Goal: Transaction & Acquisition: Purchase product/service

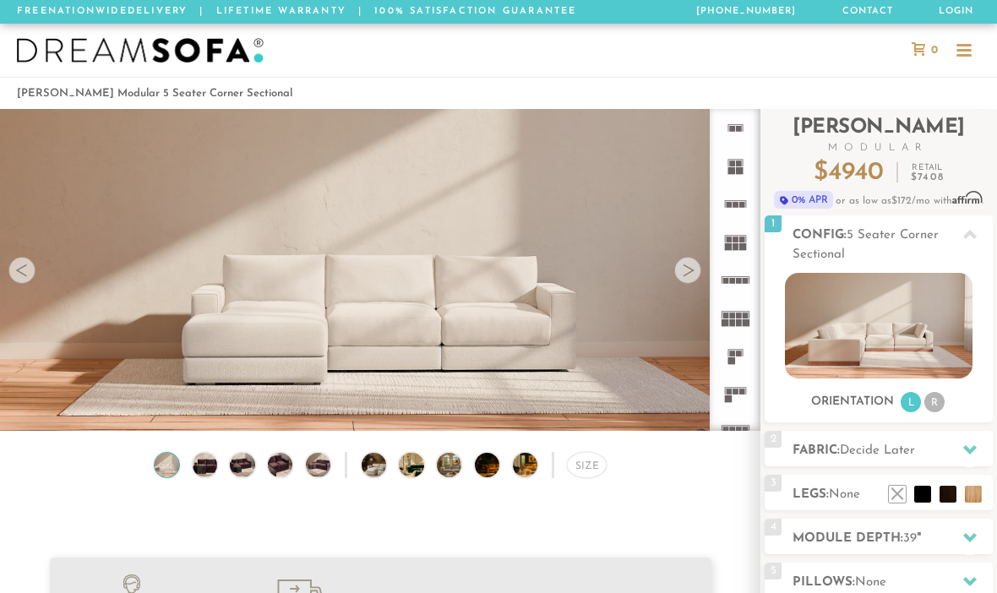
scroll to position [17766, 997]
click at [675, 268] on div at bounding box center [687, 270] width 27 height 27
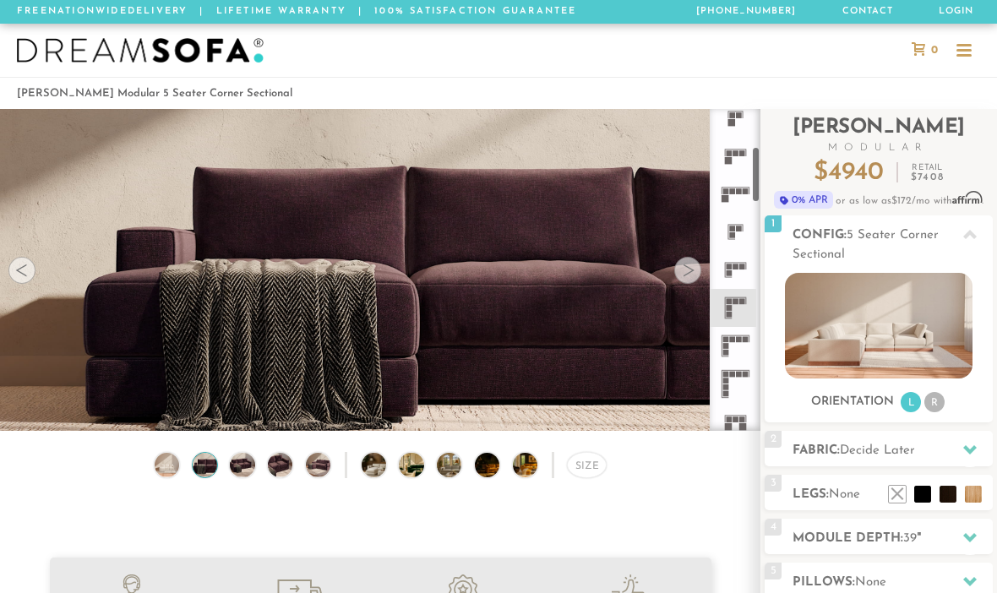
scroll to position [248, 0]
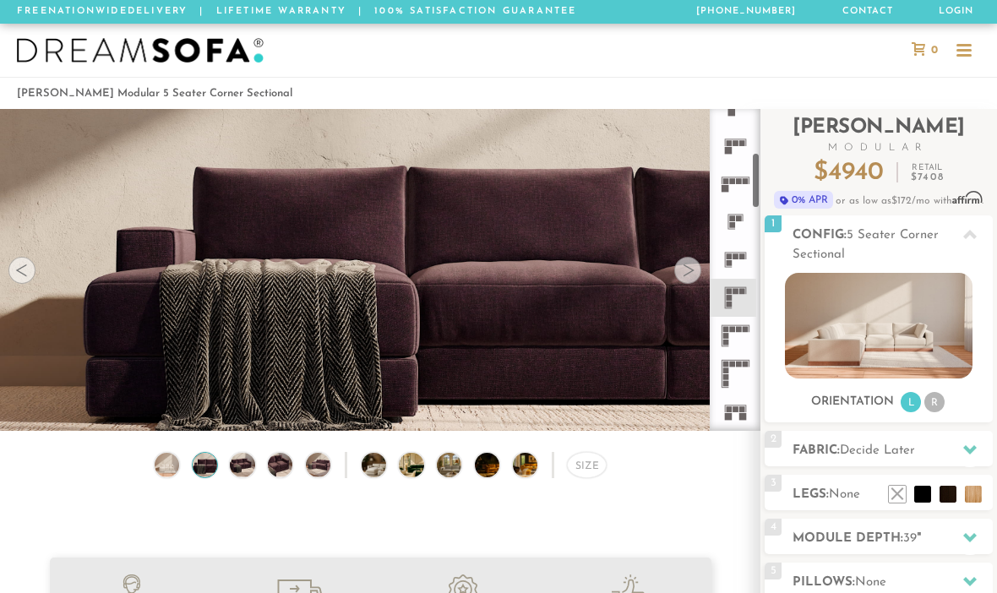
click at [730, 300] on rect at bounding box center [729, 298] width 6 height 6
click at [374, 461] on img at bounding box center [384, 465] width 44 height 25
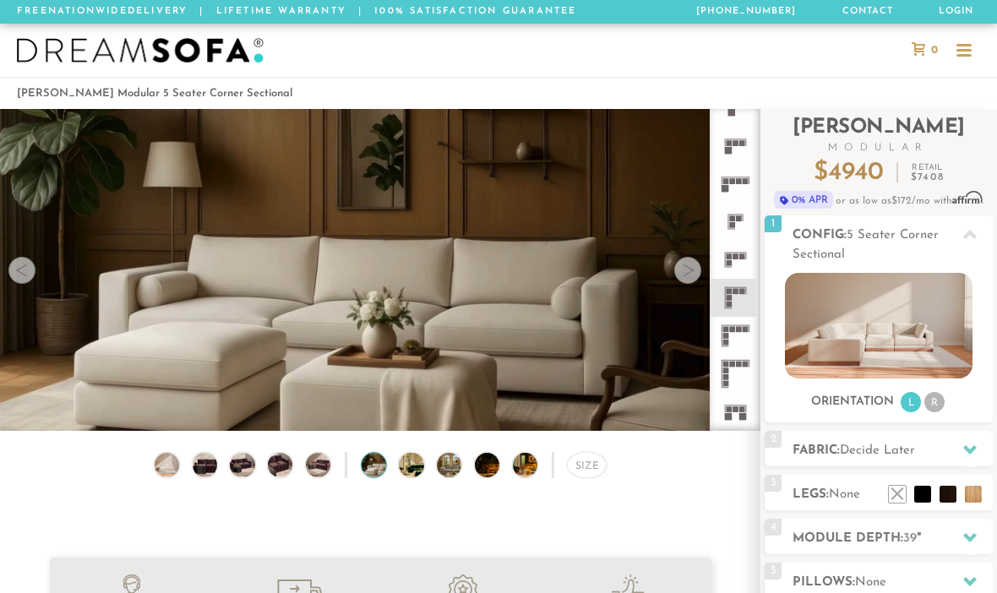
click at [417, 458] on img at bounding box center [421, 465] width 44 height 25
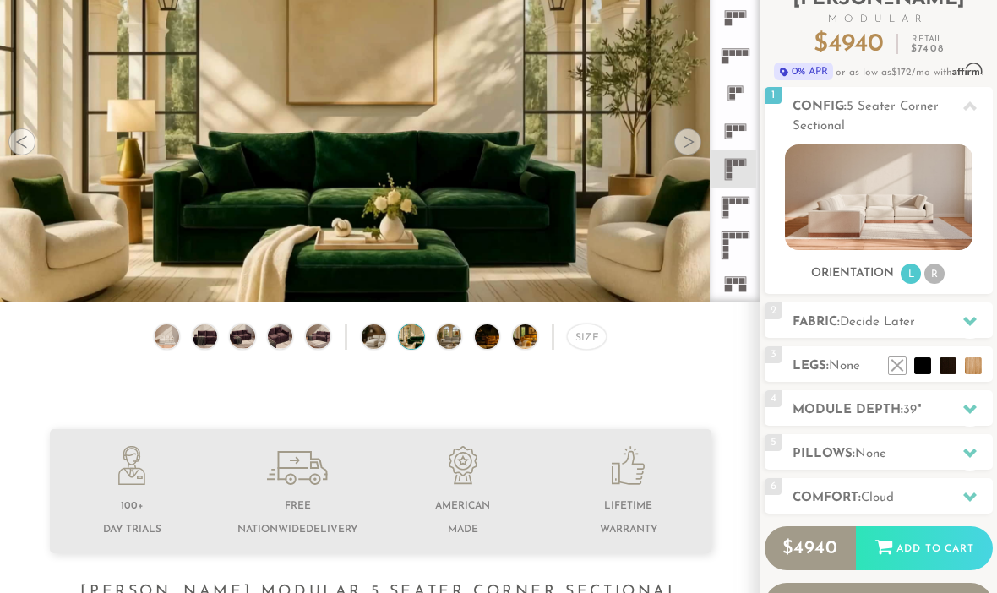
scroll to position [131, 0]
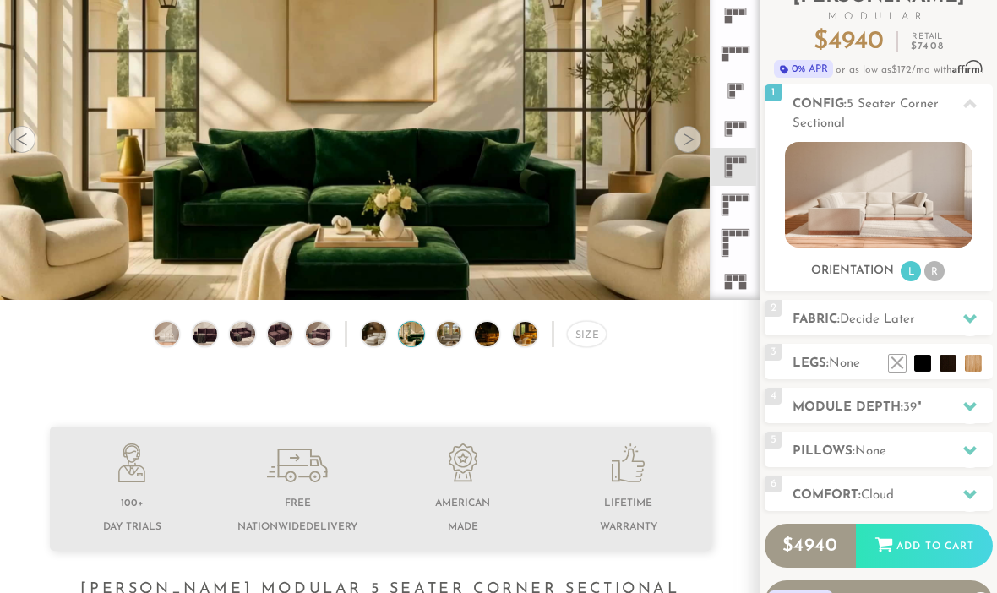
click at [951, 318] on h2 "Fabric: Decide Later" at bounding box center [893, 319] width 200 height 19
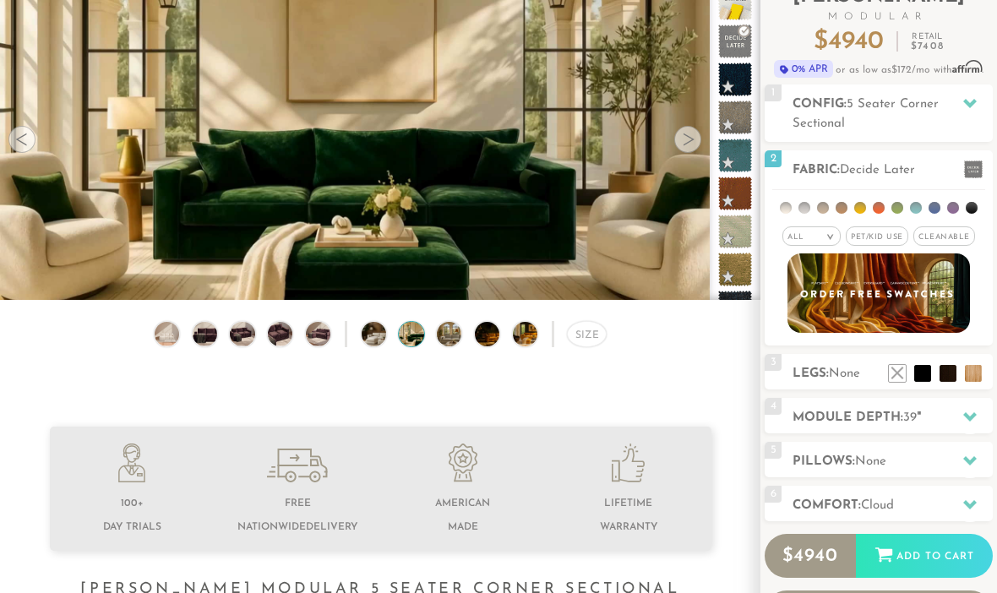
click at [958, 239] on span "Cleanable x" at bounding box center [945, 236] width 62 height 19
click at [980, 367] on li at bounding box center [973, 373] width 17 height 17
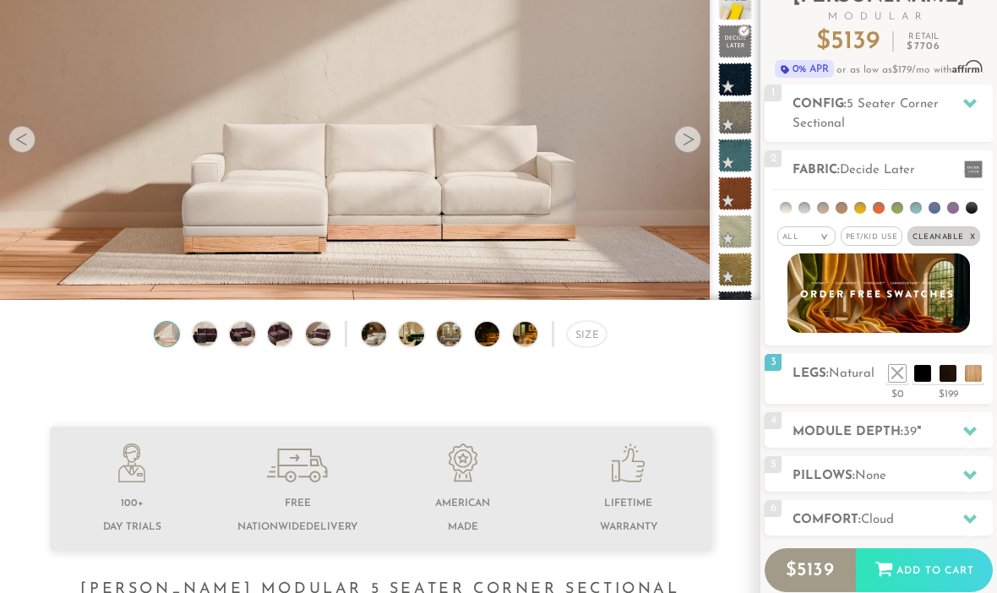
click at [967, 365] on li at bounding box center [973, 373] width 17 height 17
click at [888, 382] on ul at bounding box center [935, 369] width 101 height 25
click at [950, 375] on li at bounding box center [948, 373] width 17 height 17
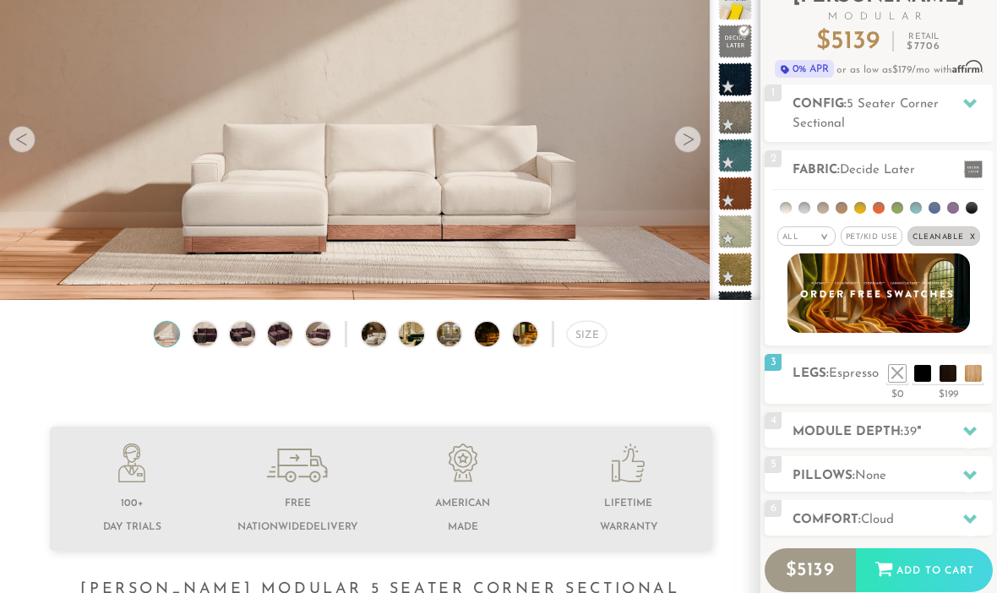
click at [940, 365] on li at bounding box center [948, 373] width 17 height 17
click at [835, 379] on span "Espresso" at bounding box center [854, 374] width 50 height 13
click at [925, 381] on li at bounding box center [923, 373] width 17 height 17
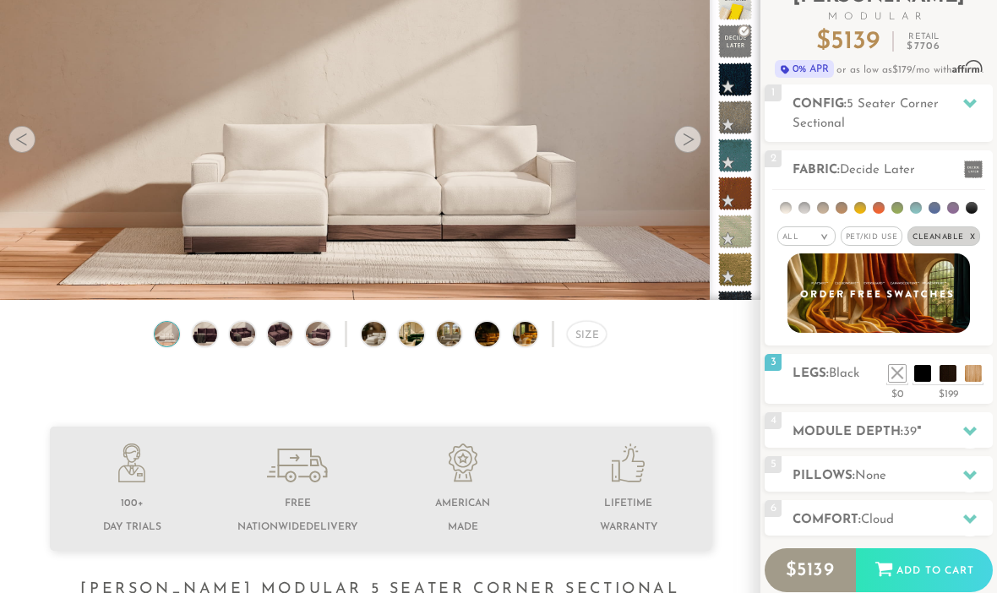
click at [833, 383] on h2 "Legs: Black" at bounding box center [893, 373] width 200 height 19
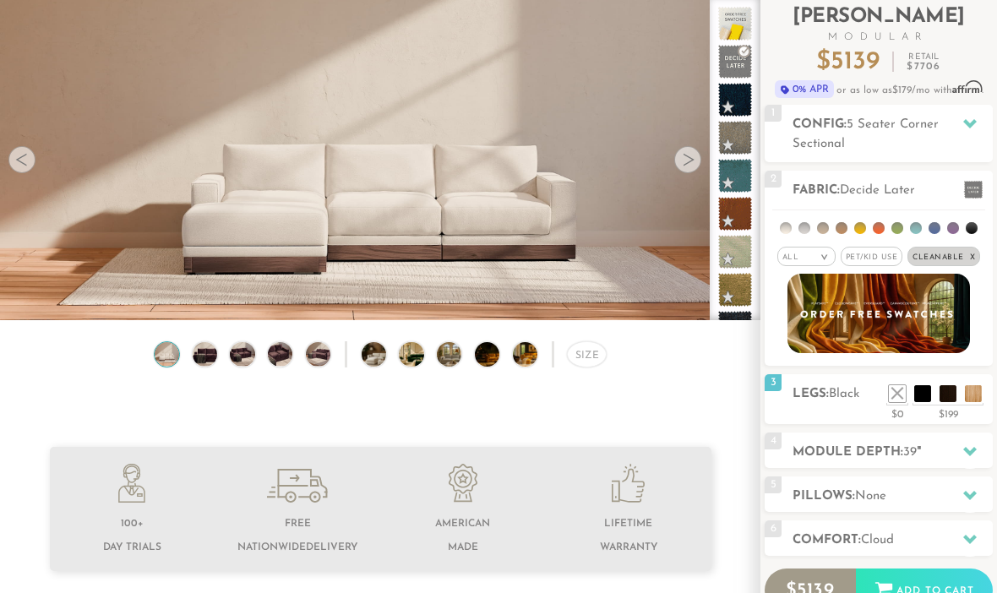
scroll to position [111, 0]
click at [956, 398] on li at bounding box center [948, 393] width 17 height 17
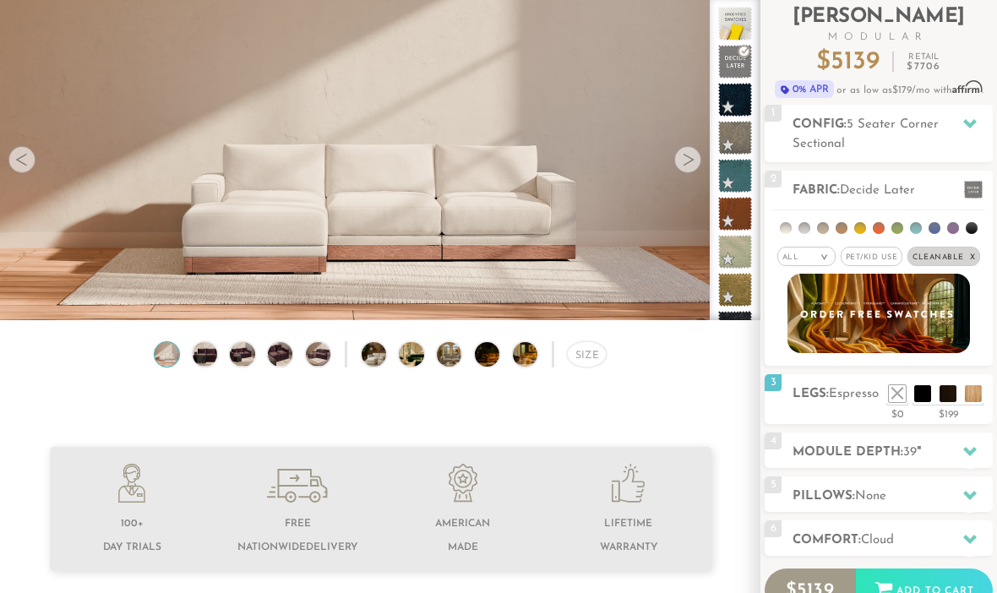
click at [956, 398] on li at bounding box center [948, 393] width 17 height 17
click at [849, 400] on span "Espresso" at bounding box center [854, 394] width 50 height 13
click at [981, 394] on li at bounding box center [973, 393] width 17 height 17
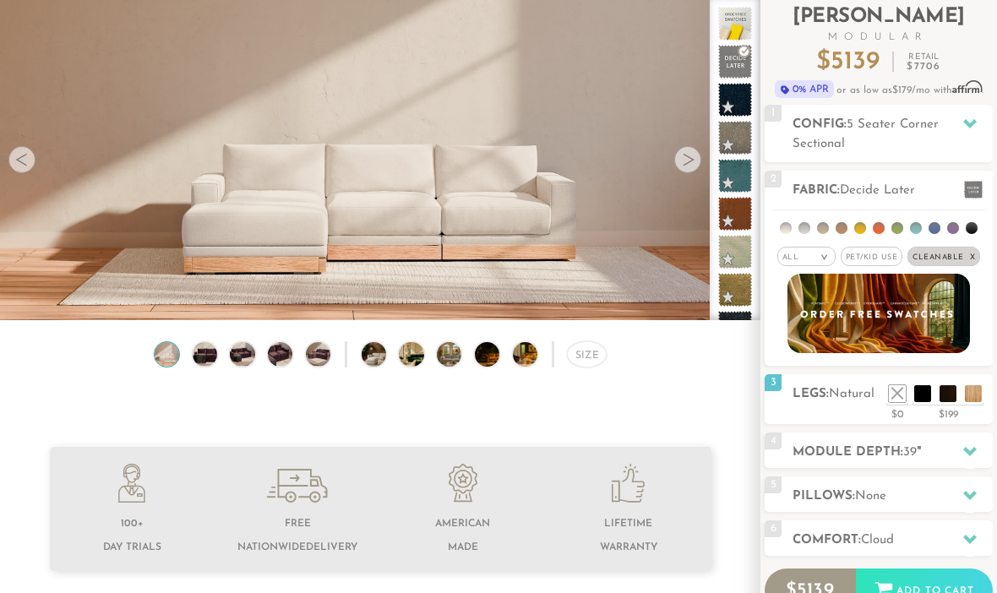
click at [861, 404] on h2 "Legs: Natural" at bounding box center [893, 394] width 200 height 19
click at [947, 399] on li at bounding box center [948, 393] width 17 height 17
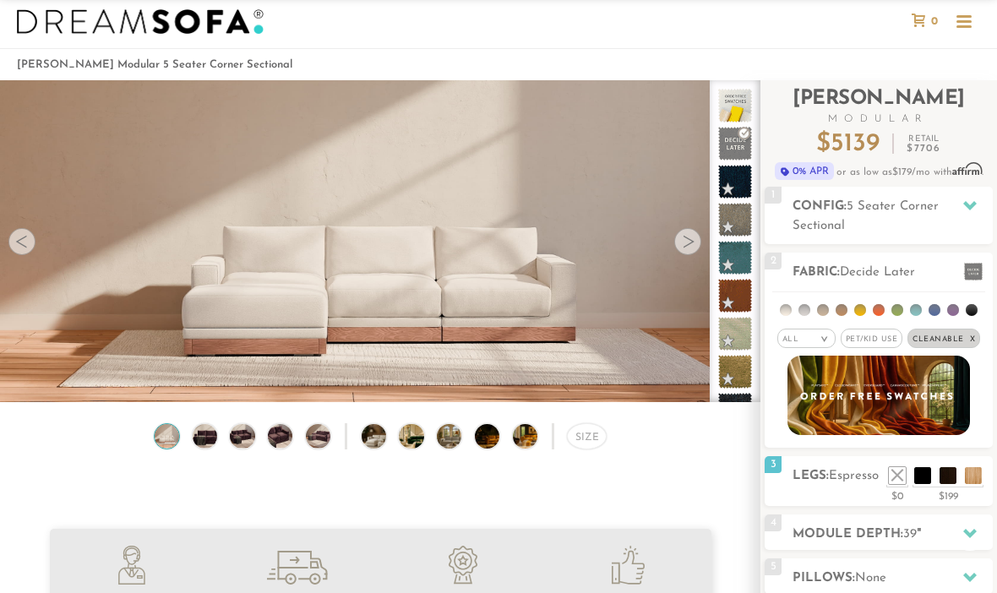
scroll to position [28, 0]
click at [824, 316] on li at bounding box center [823, 311] width 12 height 12
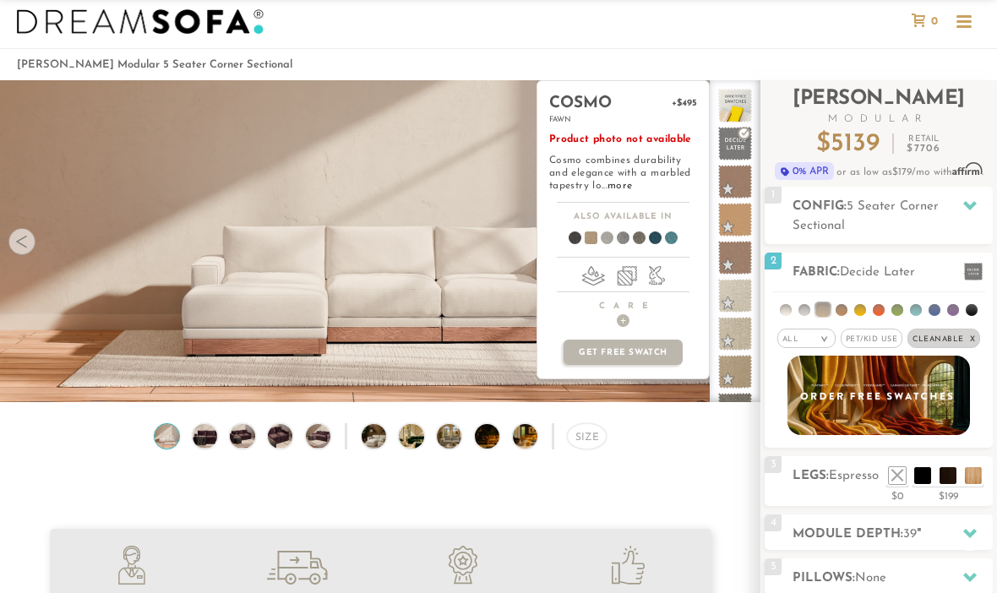
click at [594, 232] on span at bounding box center [584, 241] width 65 height 63
click at [642, 239] on span at bounding box center [632, 241] width 65 height 63
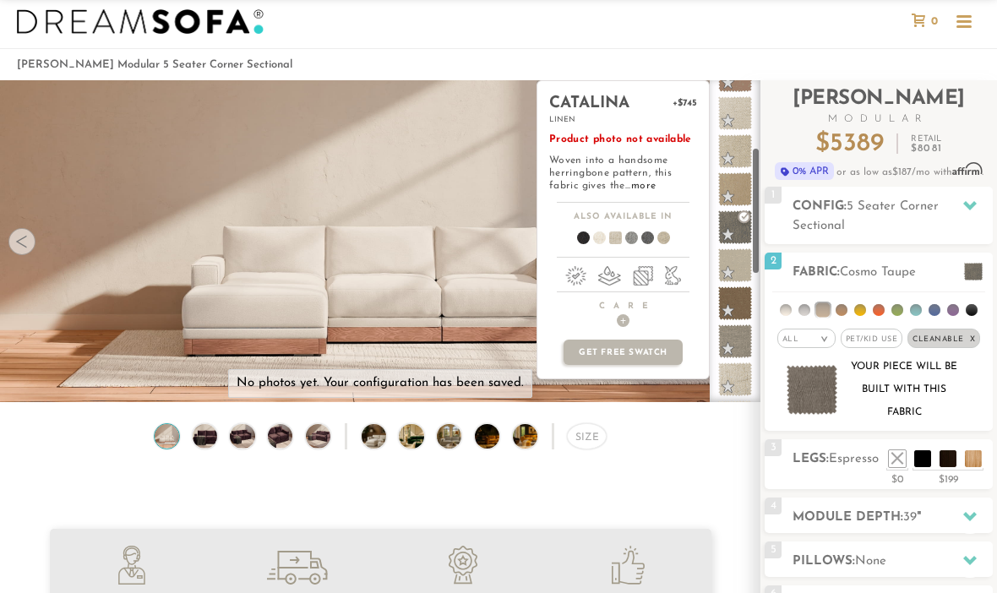
scroll to position [139, 0]
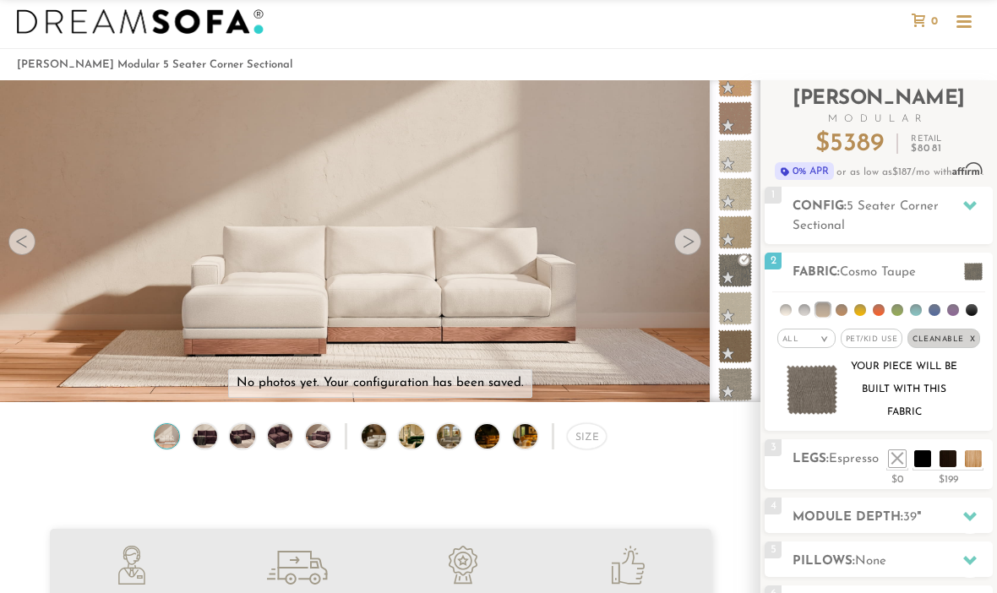
click at [673, 445] on div "Size" at bounding box center [380, 440] width 761 height 35
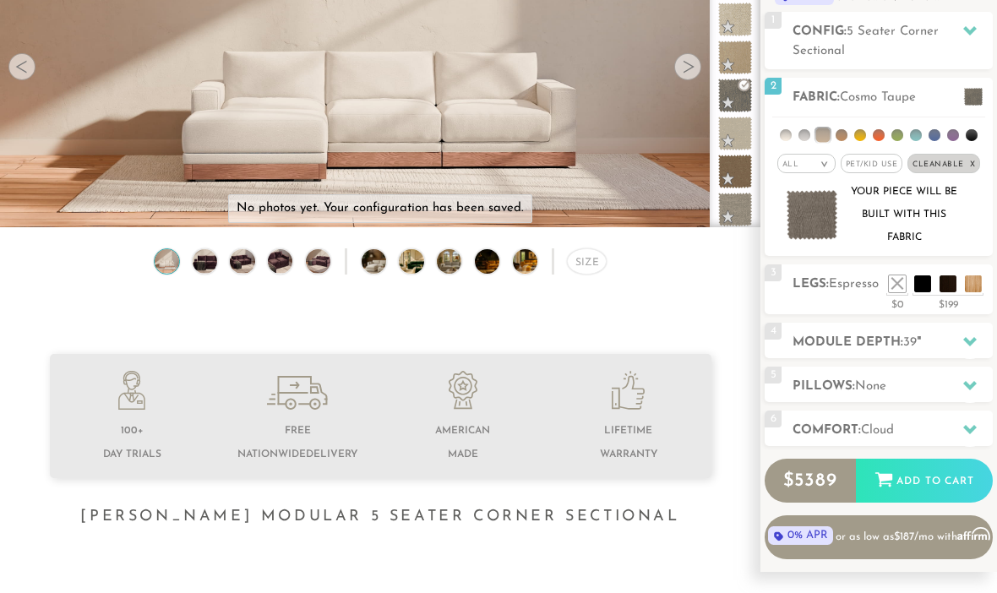
scroll to position [203, 0]
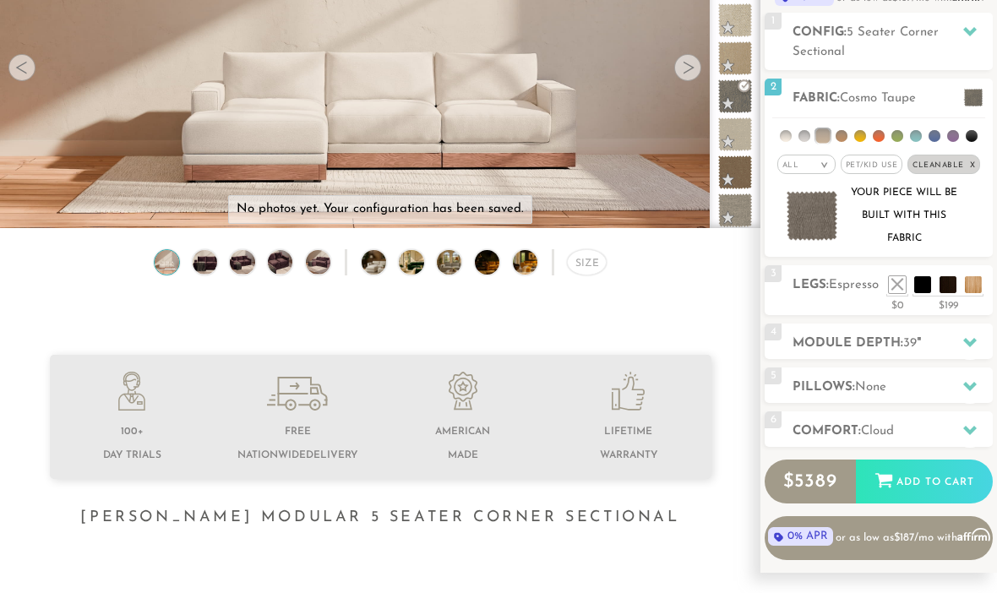
click at [944, 385] on h2 "Pillows: None" at bounding box center [893, 387] width 200 height 19
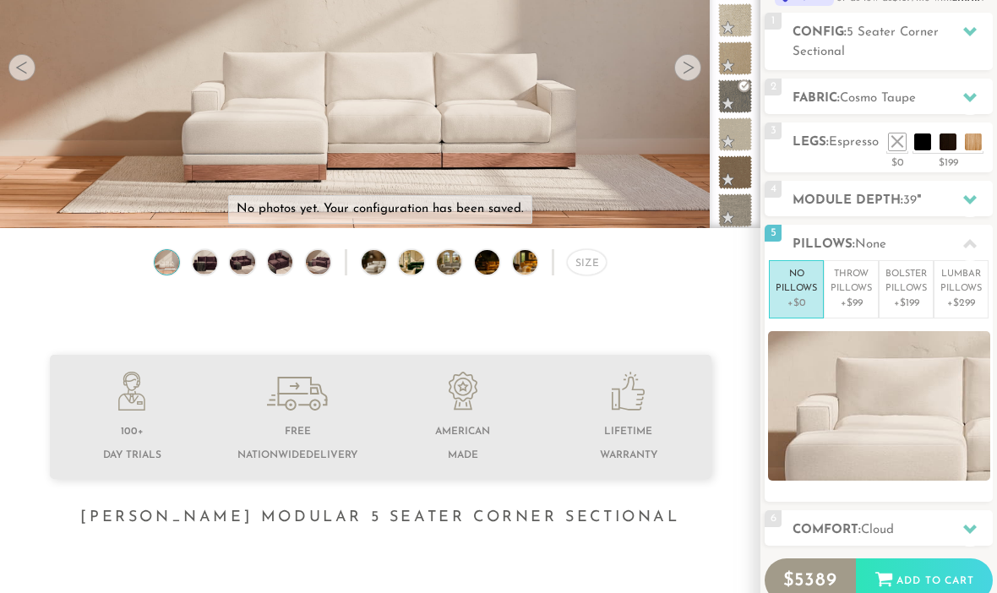
click at [971, 240] on icon at bounding box center [971, 245] width 14 height 14
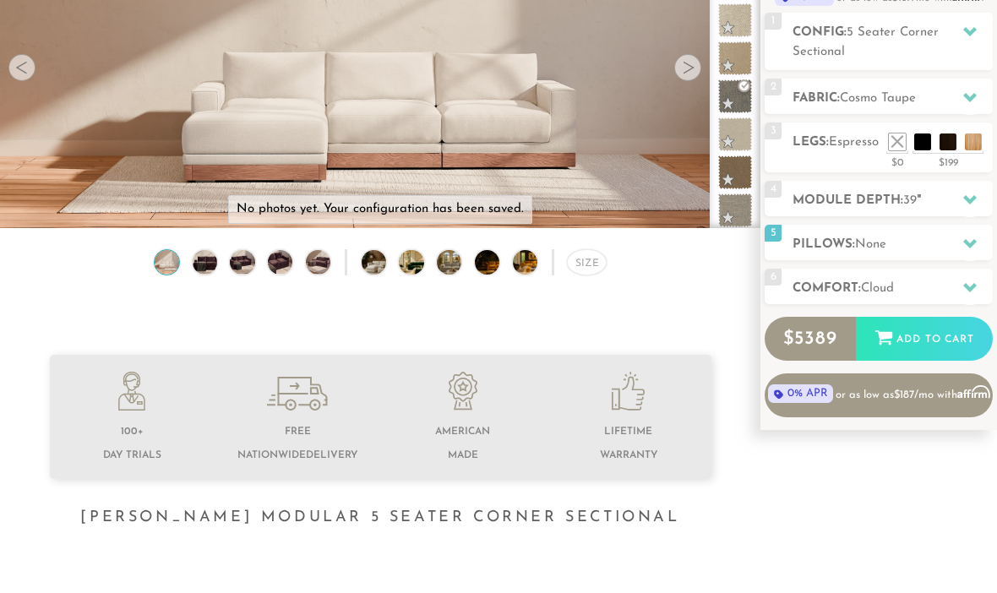
click at [947, 283] on h2 "Comfort: the Cloud" at bounding box center [893, 288] width 200 height 19
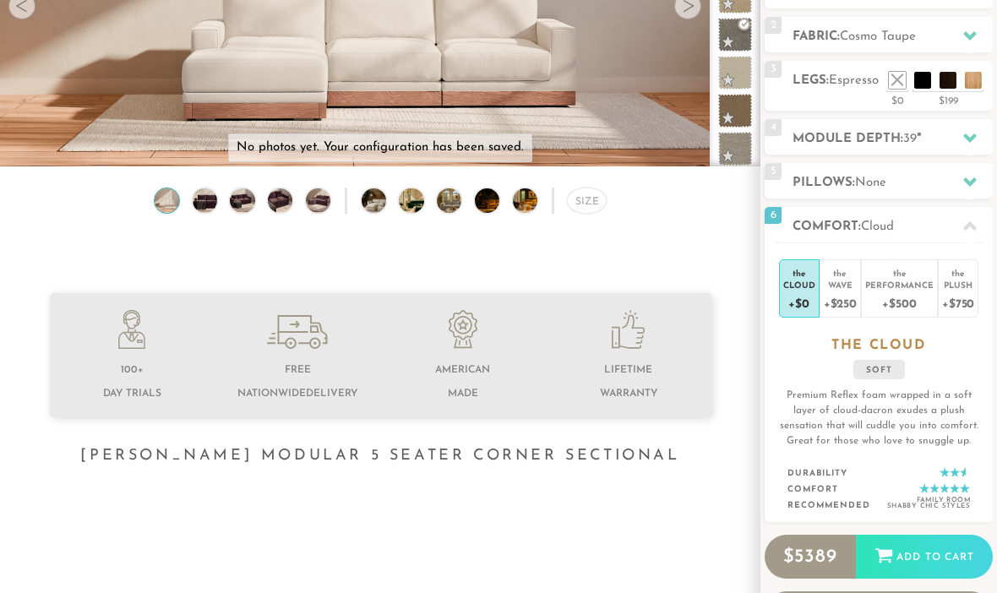
scroll to position [265, 0]
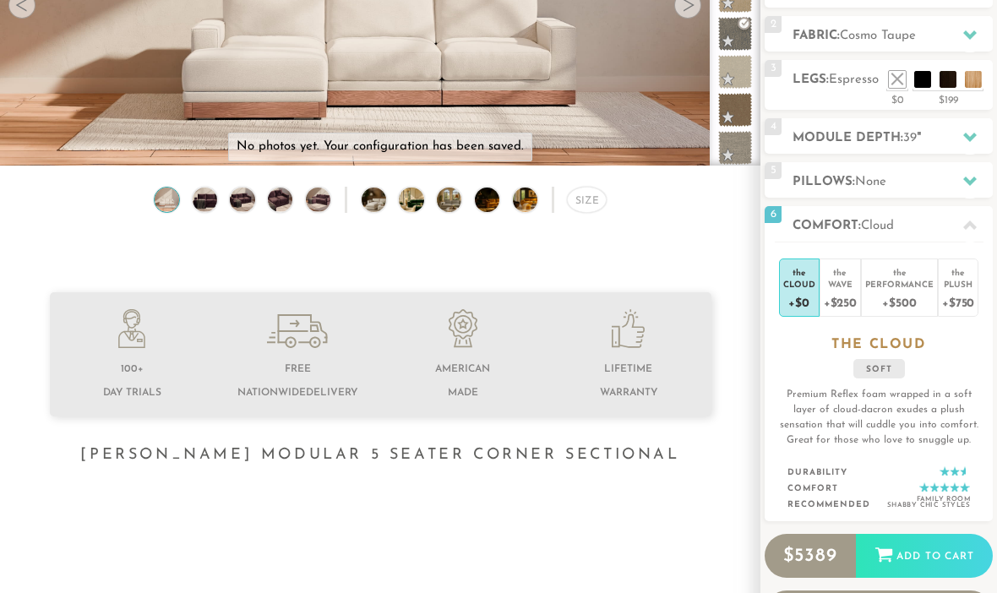
click at [840, 290] on div "Wave" at bounding box center [840, 284] width 33 height 12
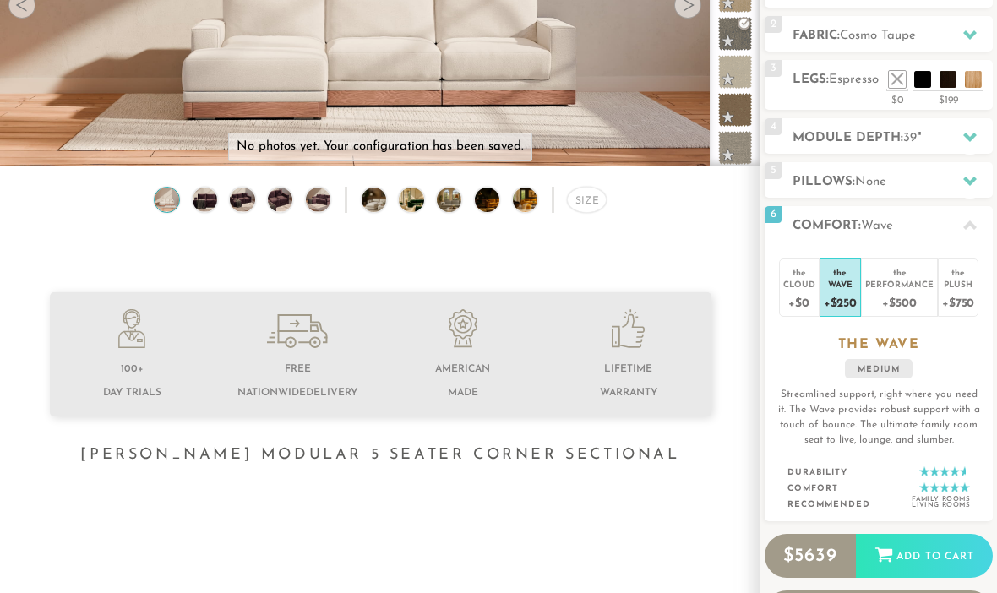
click at [897, 294] on div "+$500" at bounding box center [899, 302] width 68 height 25
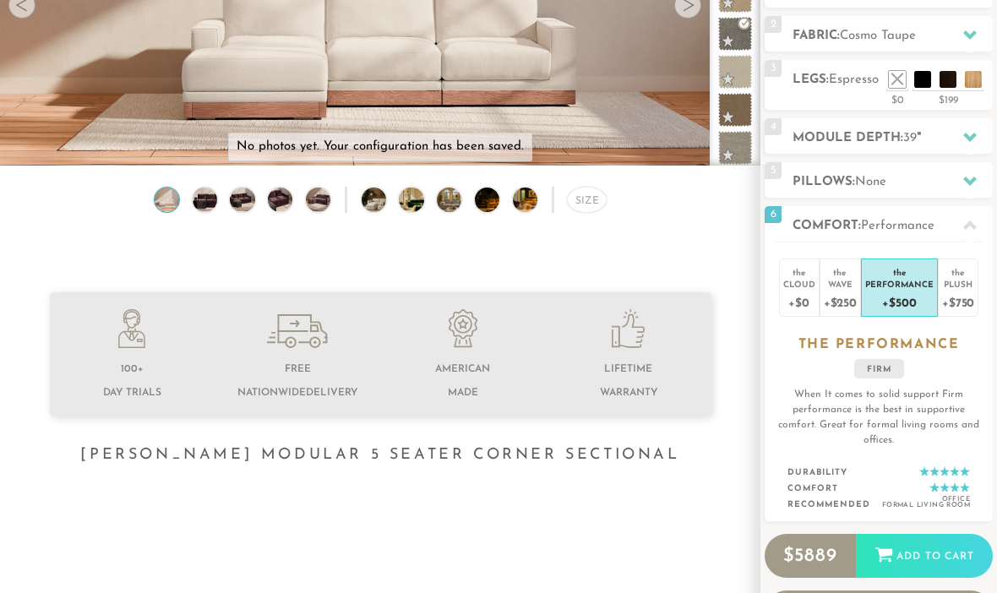
click at [962, 298] on div "+$750" at bounding box center [958, 302] width 32 height 25
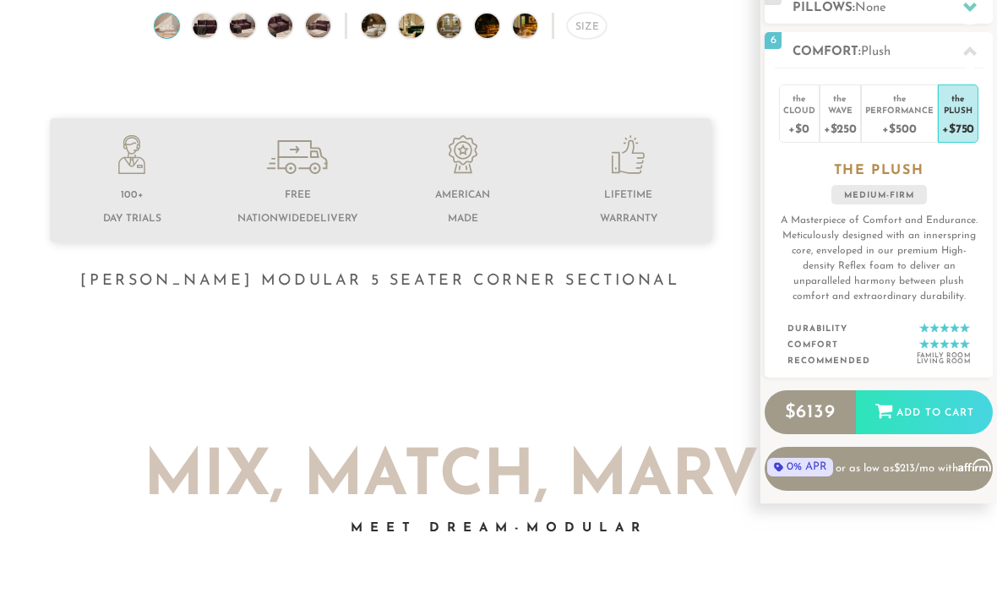
scroll to position [444, 0]
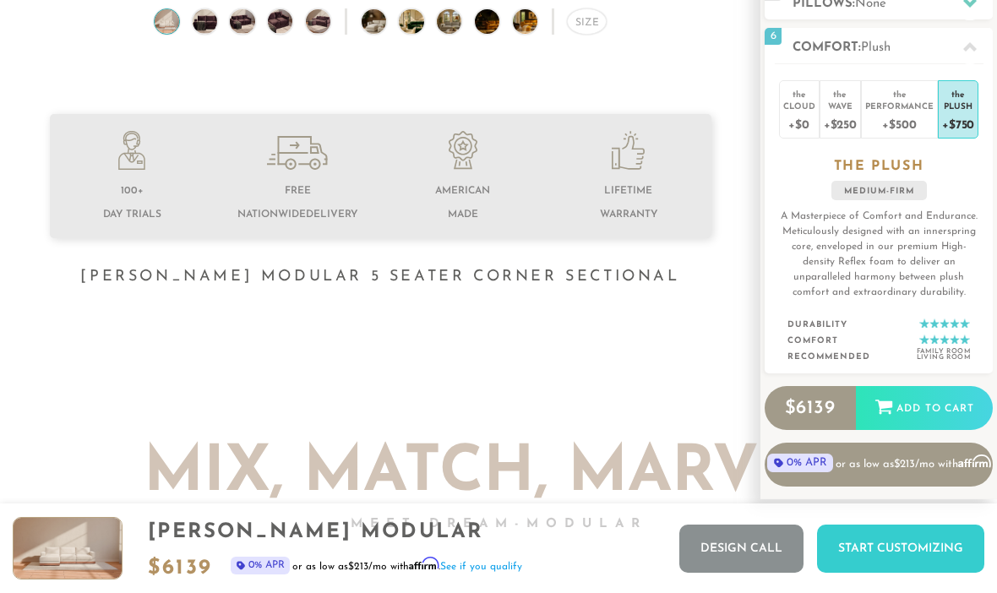
click at [807, 112] on div "+$0" at bounding box center [800, 124] width 32 height 25
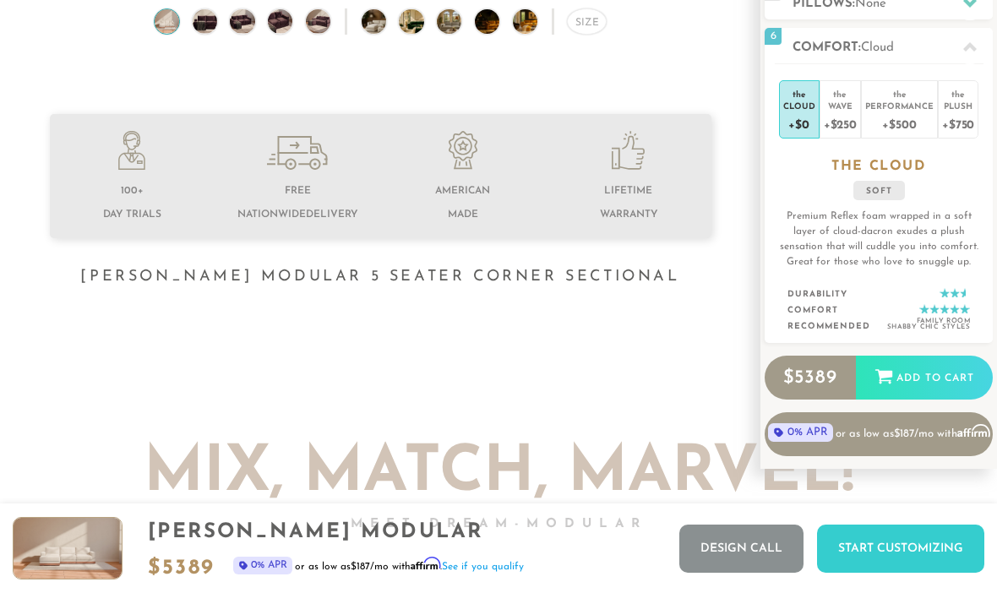
click at [838, 135] on div "+$250" at bounding box center [840, 124] width 33 height 25
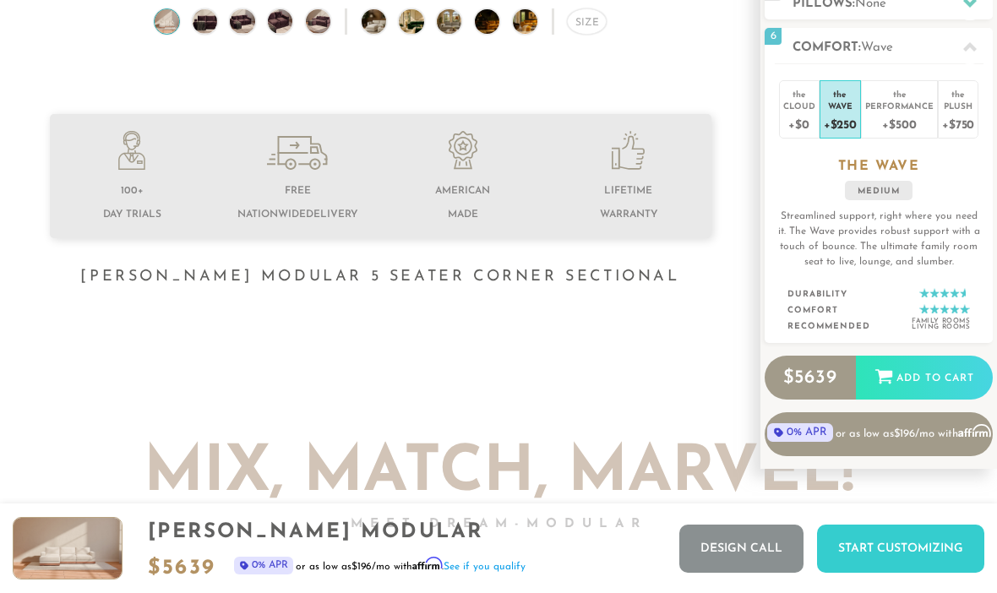
click at [901, 113] on div "+$500" at bounding box center [899, 124] width 68 height 25
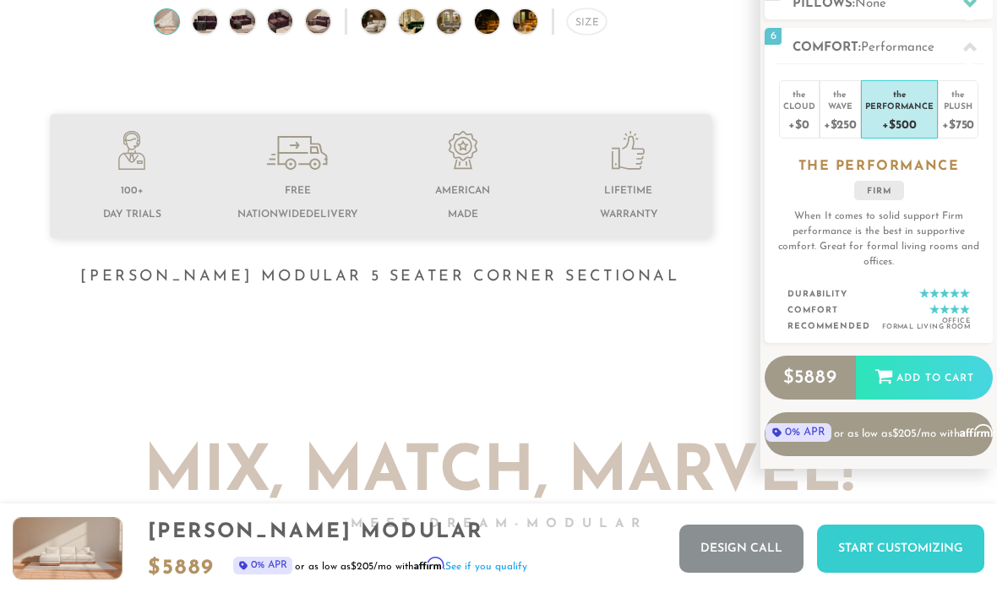
click at [841, 111] on div "Wave" at bounding box center [840, 106] width 33 height 12
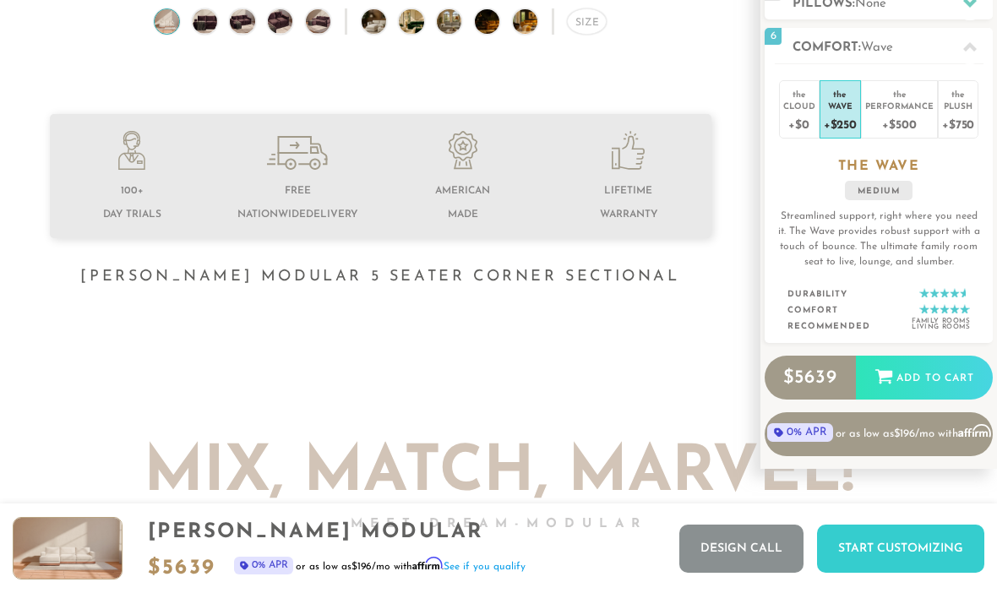
click at [966, 105] on div "Plush" at bounding box center [958, 106] width 32 height 12
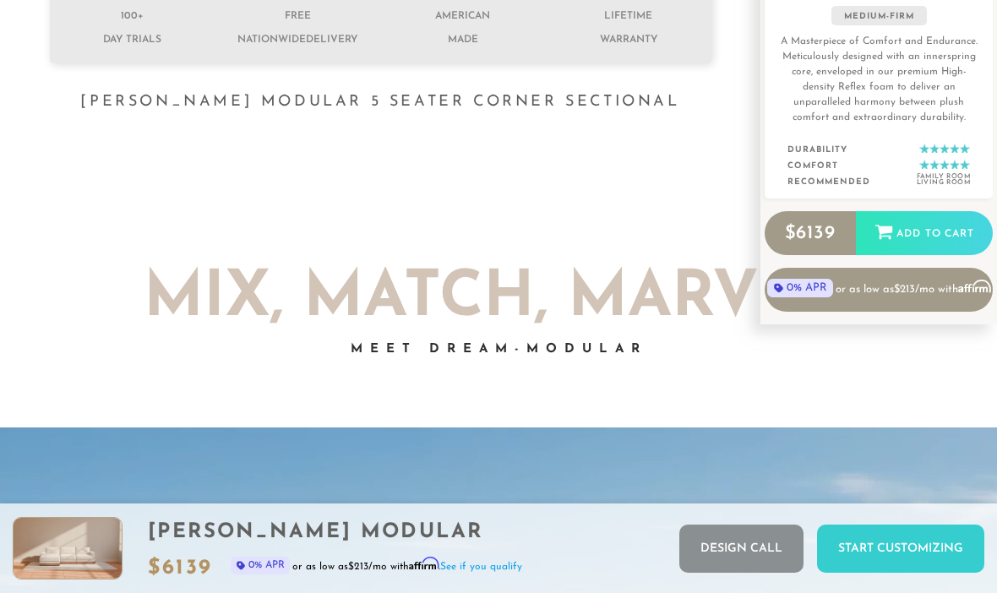
scroll to position [253, 0]
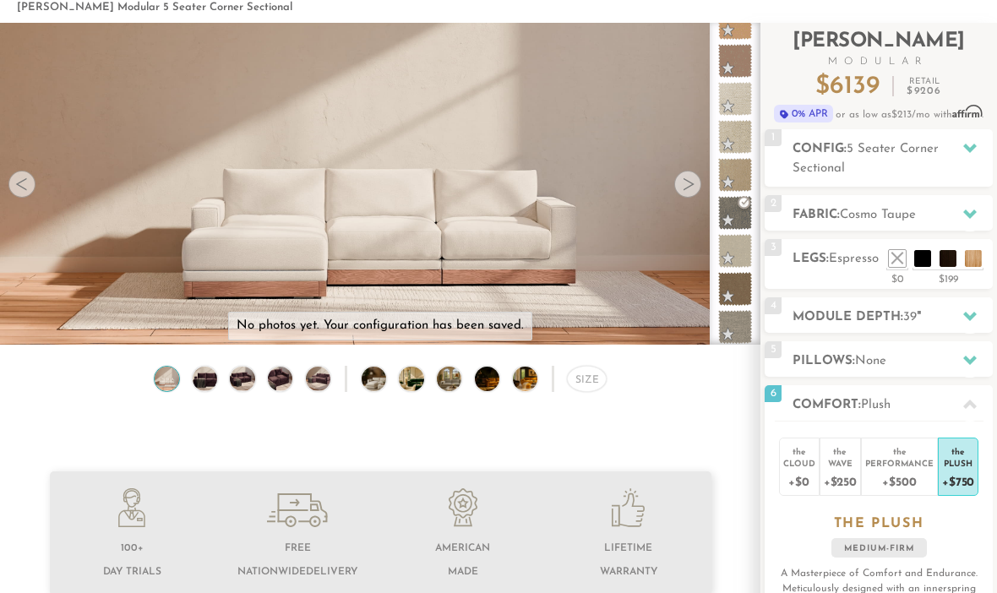
click at [966, 138] on div at bounding box center [970, 148] width 35 height 35
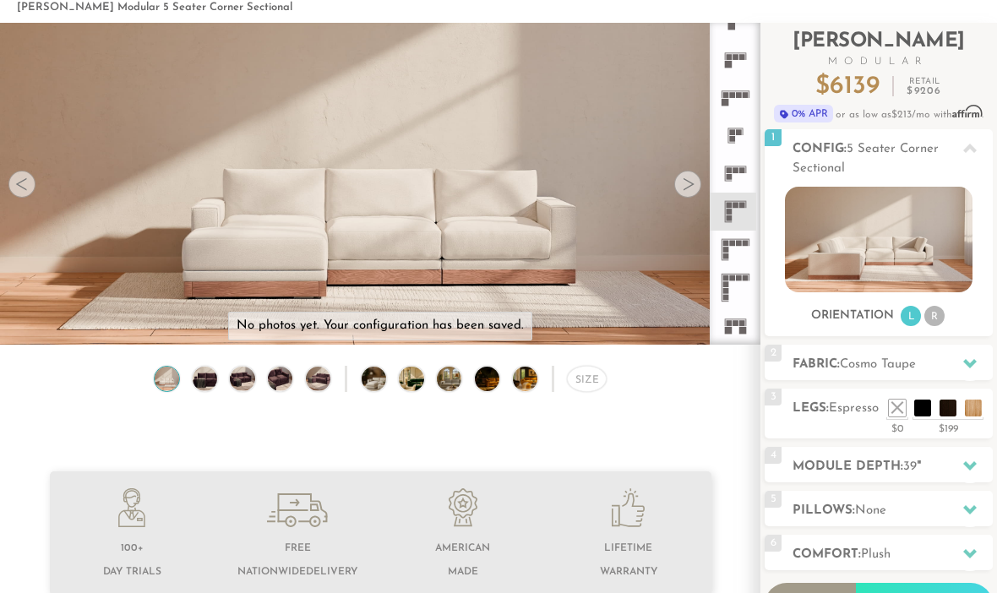
click at [938, 319] on li "R" at bounding box center [935, 316] width 20 height 20
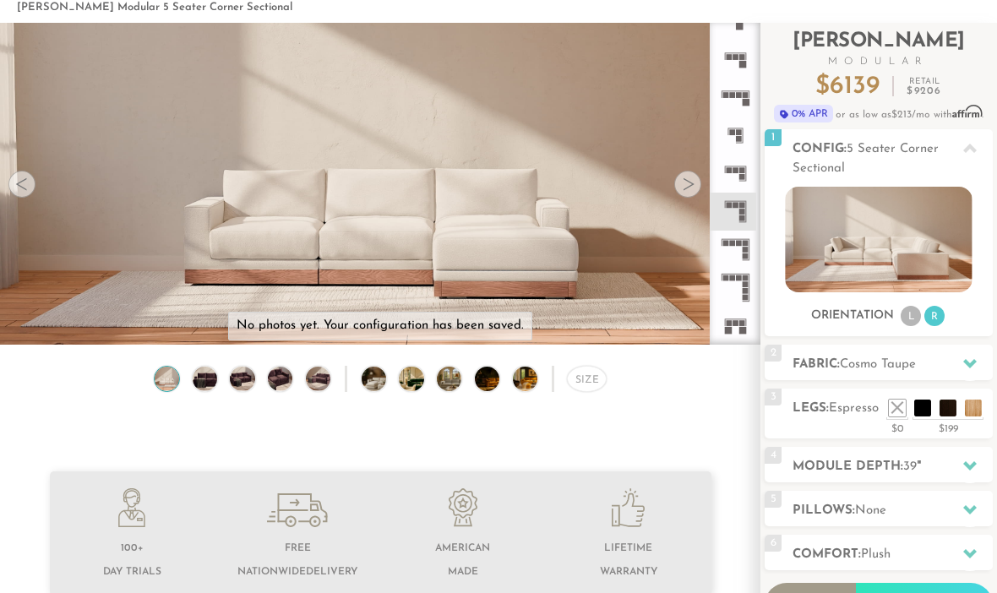
click at [909, 313] on li "L" at bounding box center [911, 316] width 20 height 20
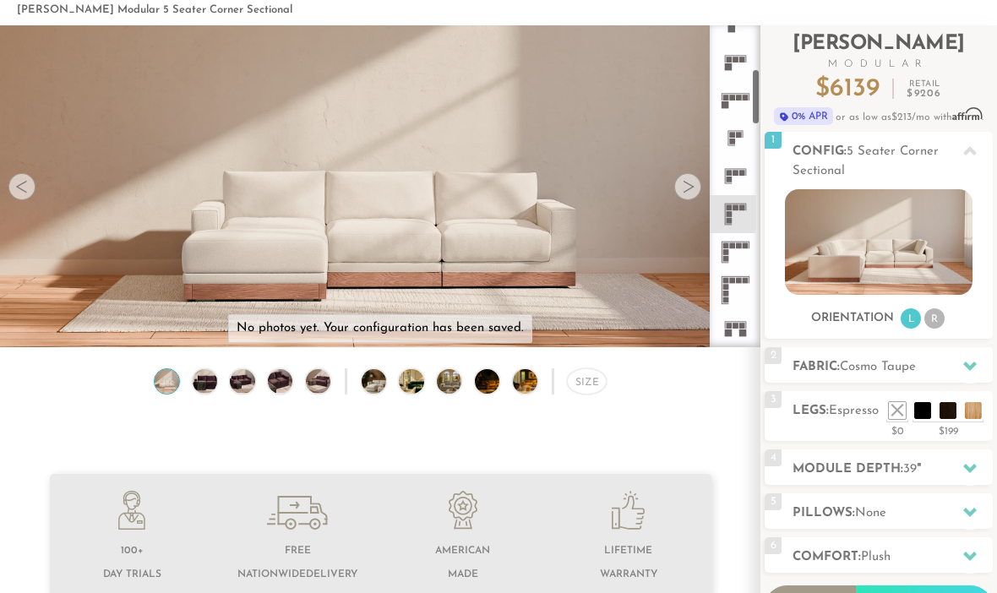
click at [741, 216] on icon at bounding box center [736, 215] width 38 height 38
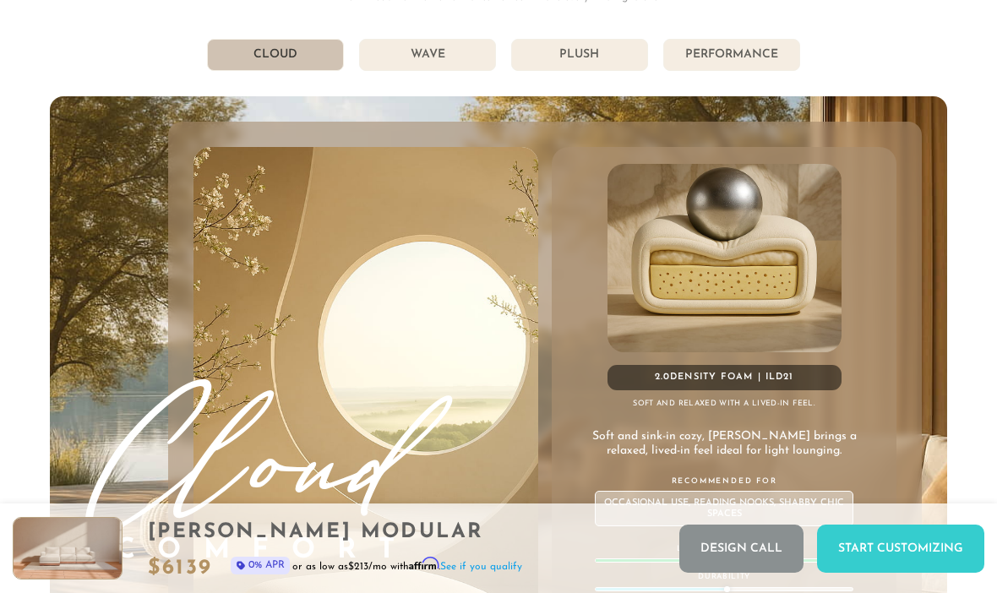
scroll to position [8448, 0]
click at [437, 41] on li "Wave" at bounding box center [427, 54] width 137 height 32
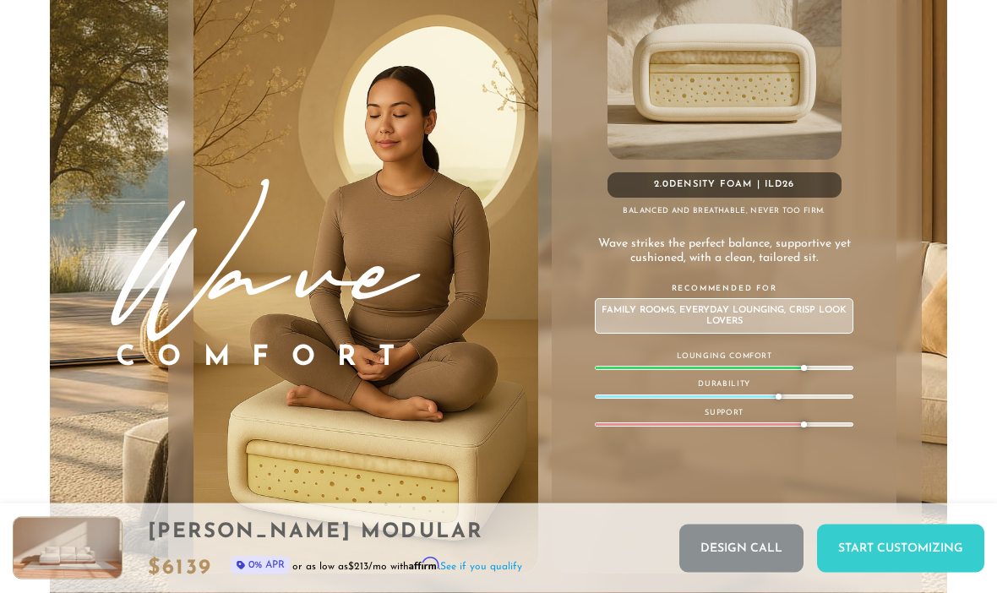
scroll to position [8608, 0]
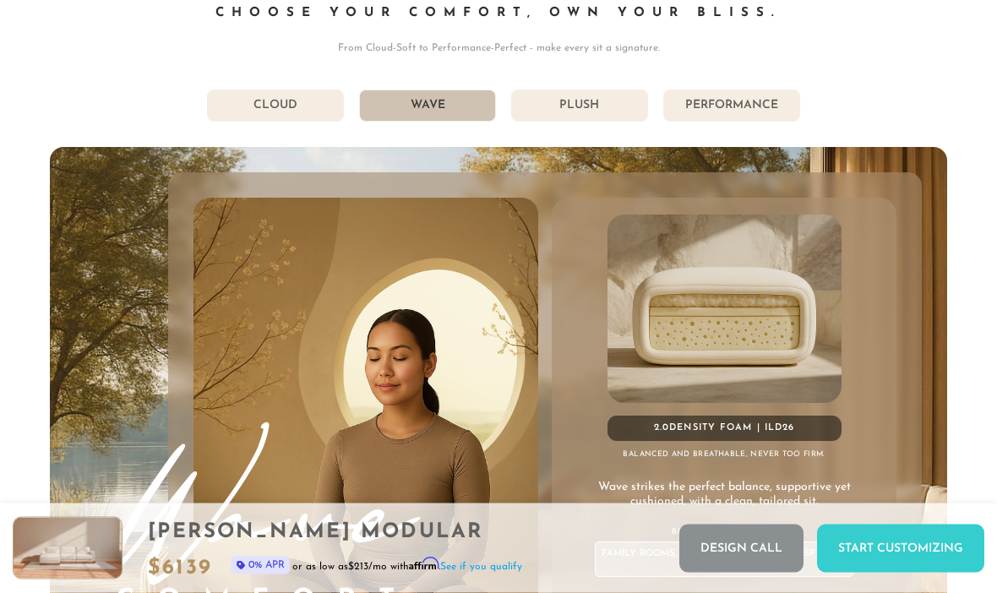
click at [601, 101] on li "Plush" at bounding box center [579, 106] width 137 height 32
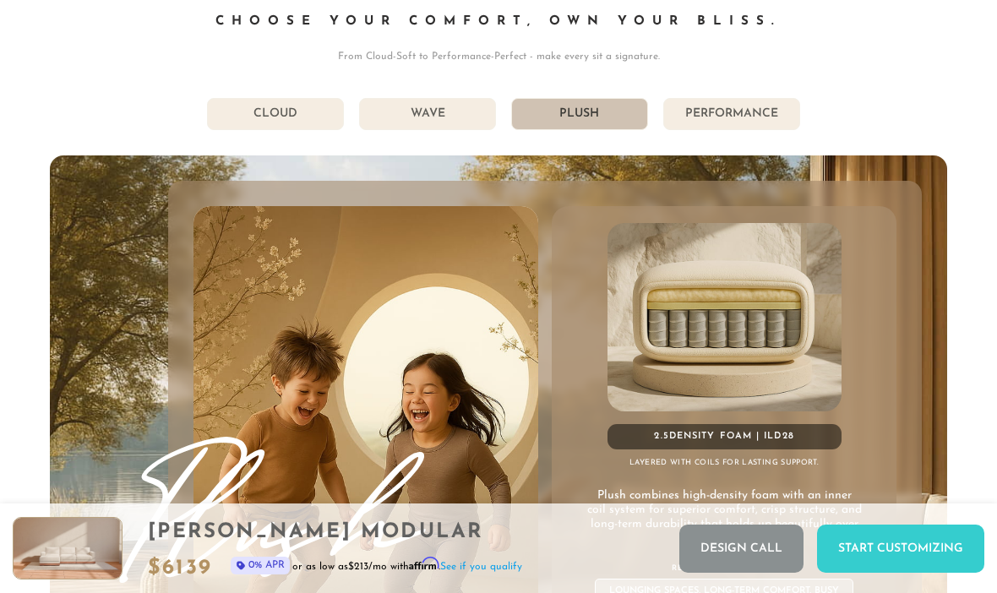
scroll to position [8384, 0]
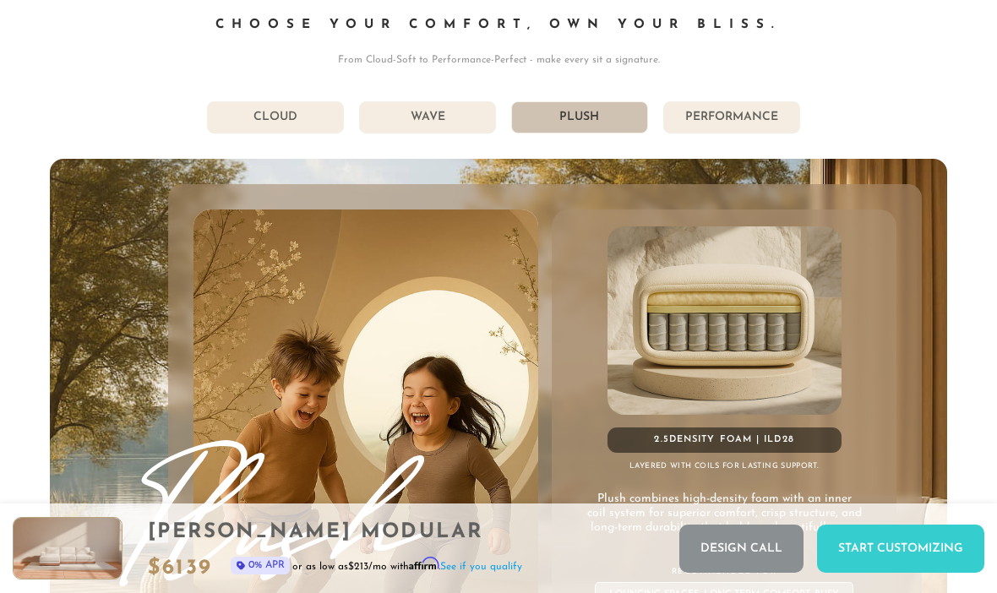
click at [762, 123] on li "Performance" at bounding box center [731, 117] width 137 height 32
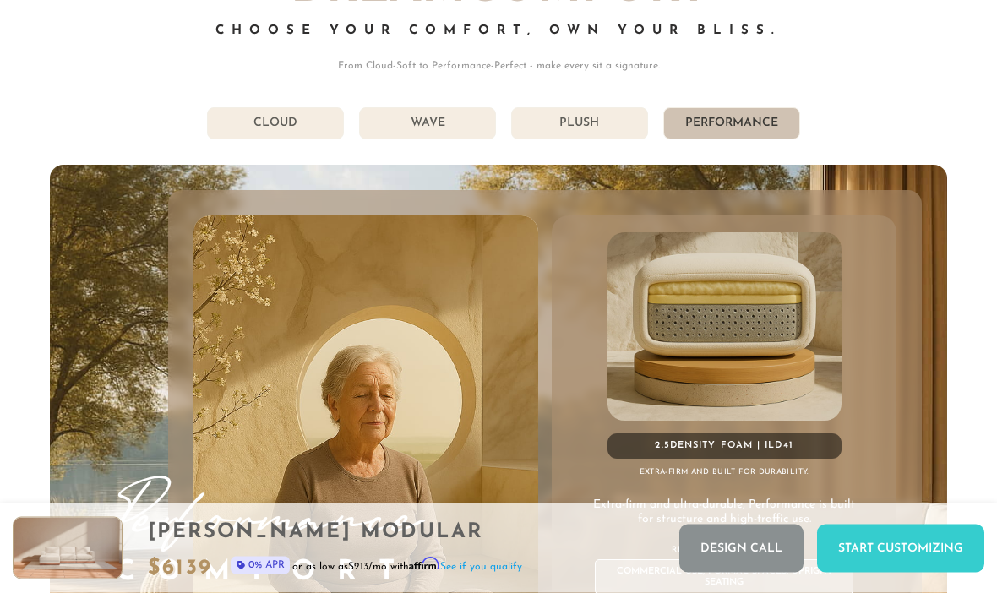
click at [595, 123] on li "Plush" at bounding box center [579, 124] width 137 height 32
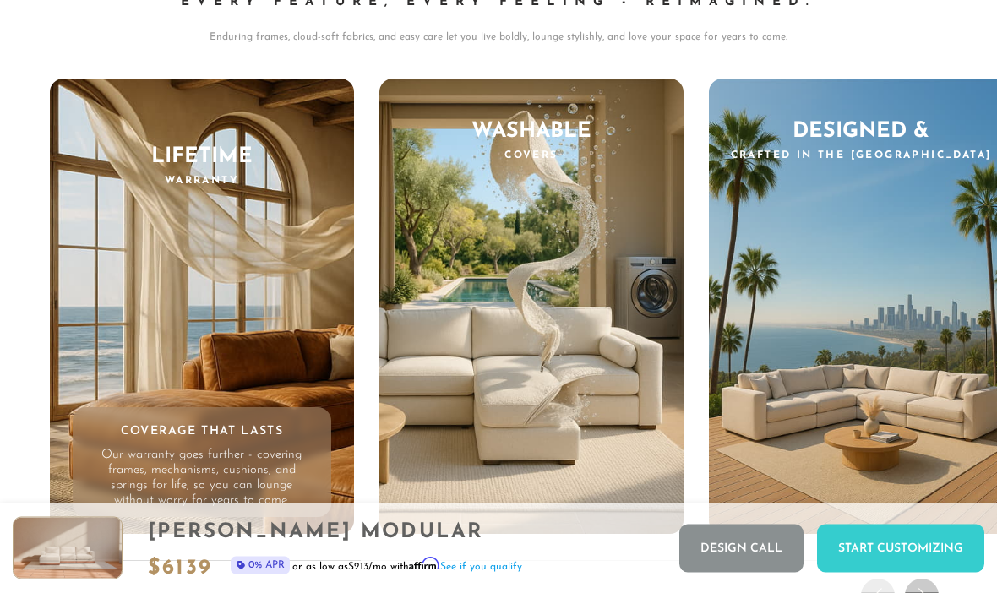
scroll to position [15032, 0]
click at [556, 346] on div "Washable Covers Beauty Made Practical Life happens. That’s why our tailored cov…" at bounding box center [531, 307] width 304 height 456
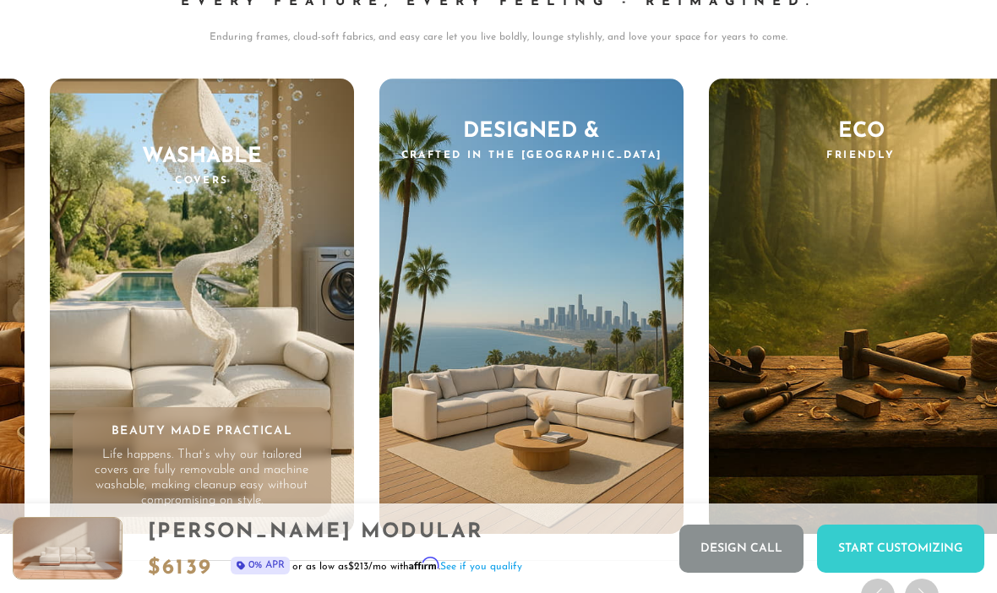
click at [177, 464] on p "Life happens. That’s why our tailored covers are fully removable and machine wa…" at bounding box center [201, 478] width 217 height 61
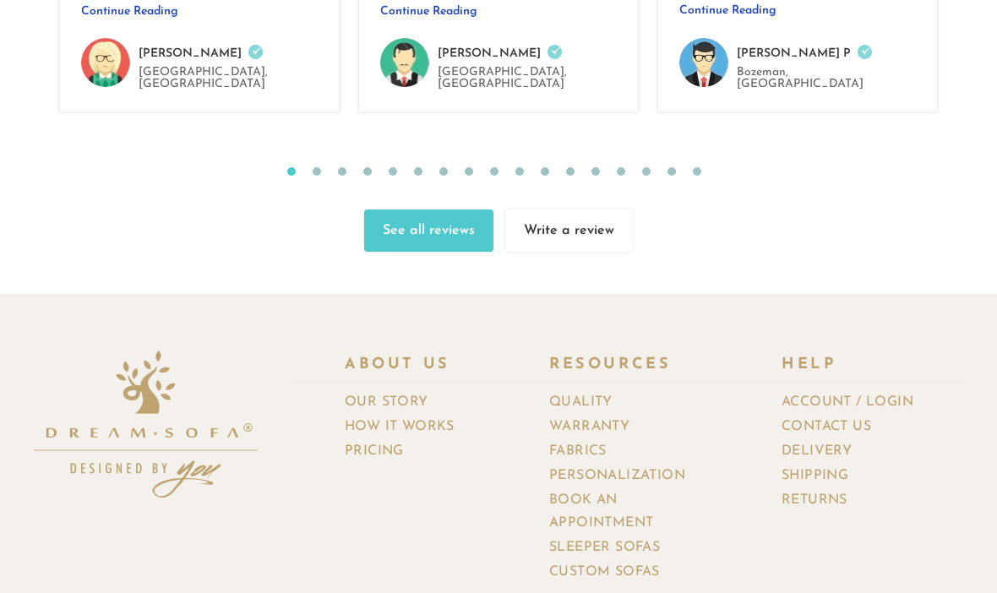
scroll to position [17190, 0]
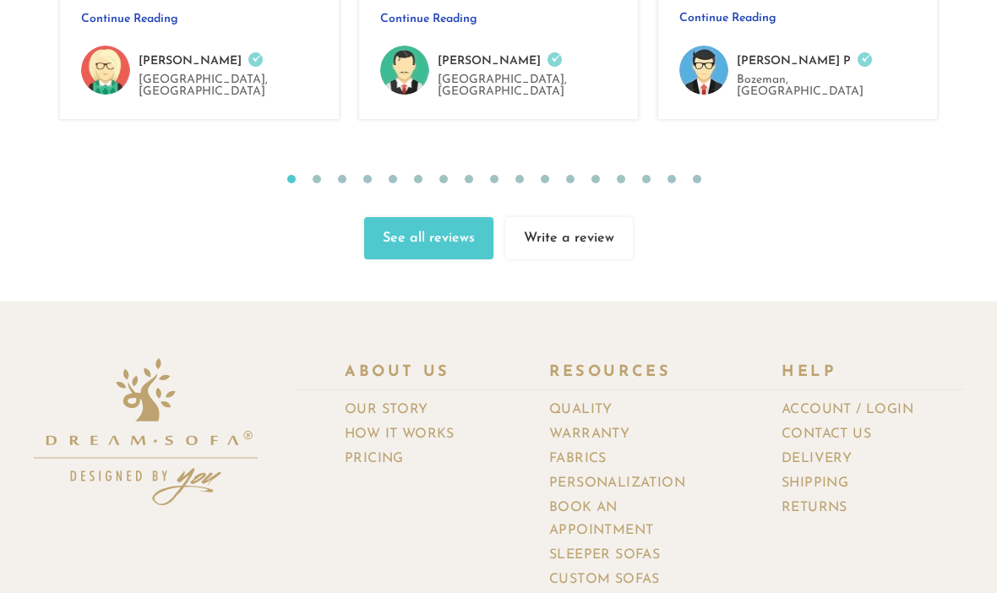
click at [615, 423] on link "Warranty" at bounding box center [595, 435] width 93 height 25
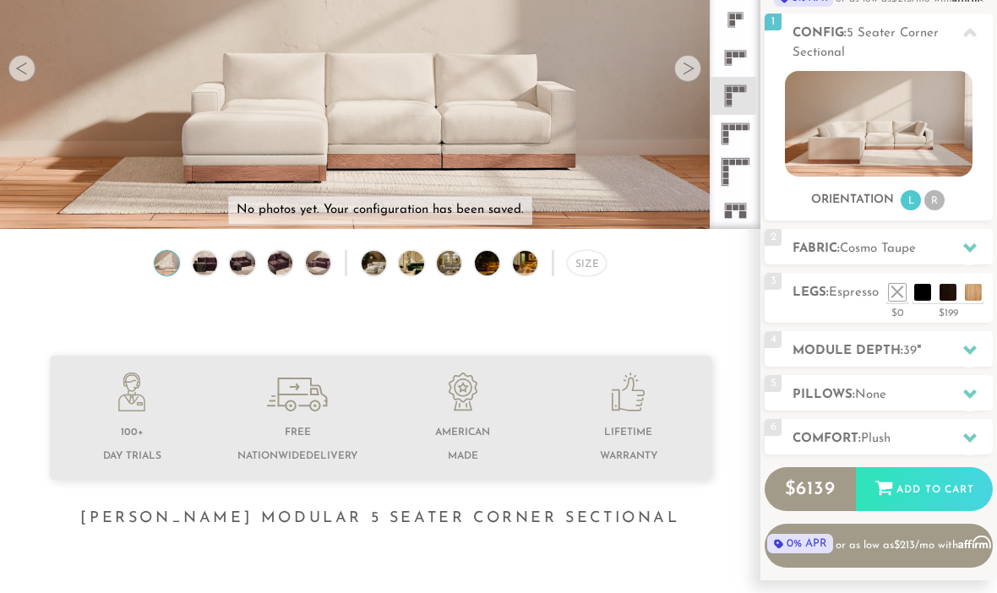
scroll to position [202, 0]
click at [916, 245] on span "Cosmo Taupe" at bounding box center [878, 249] width 76 height 13
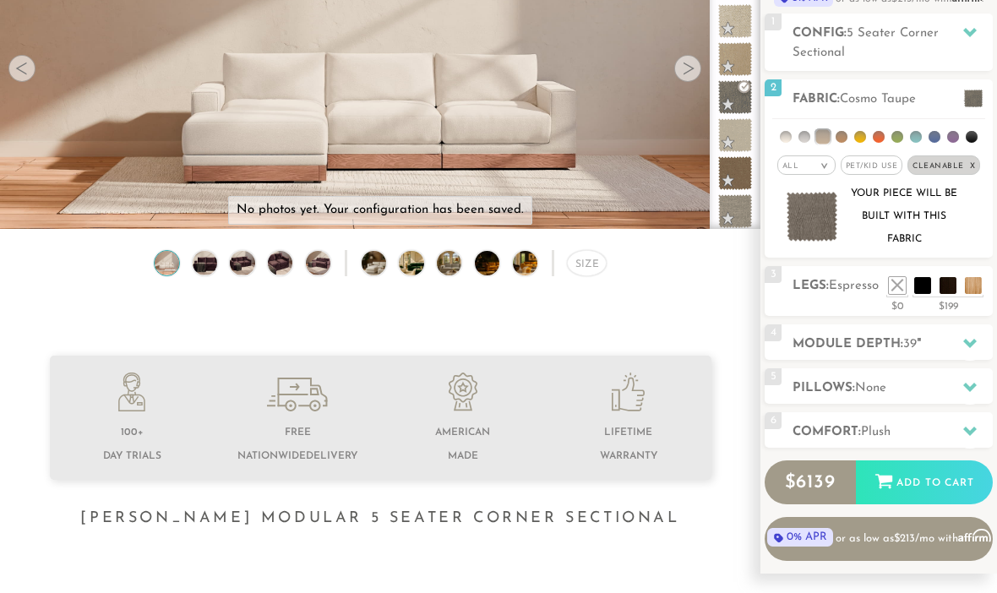
click at [844, 141] on li at bounding box center [842, 137] width 12 height 12
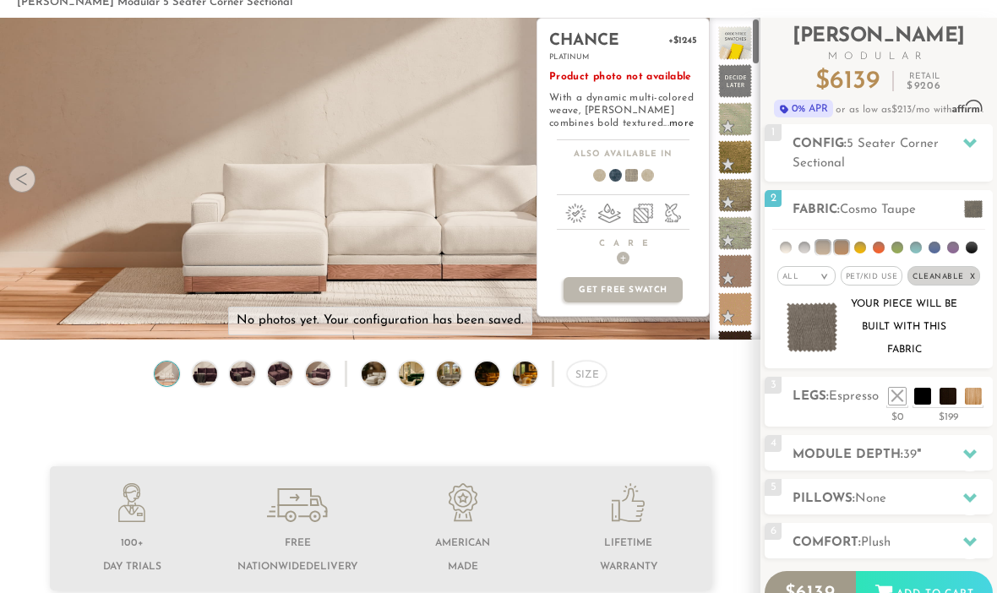
scroll to position [0, 0]
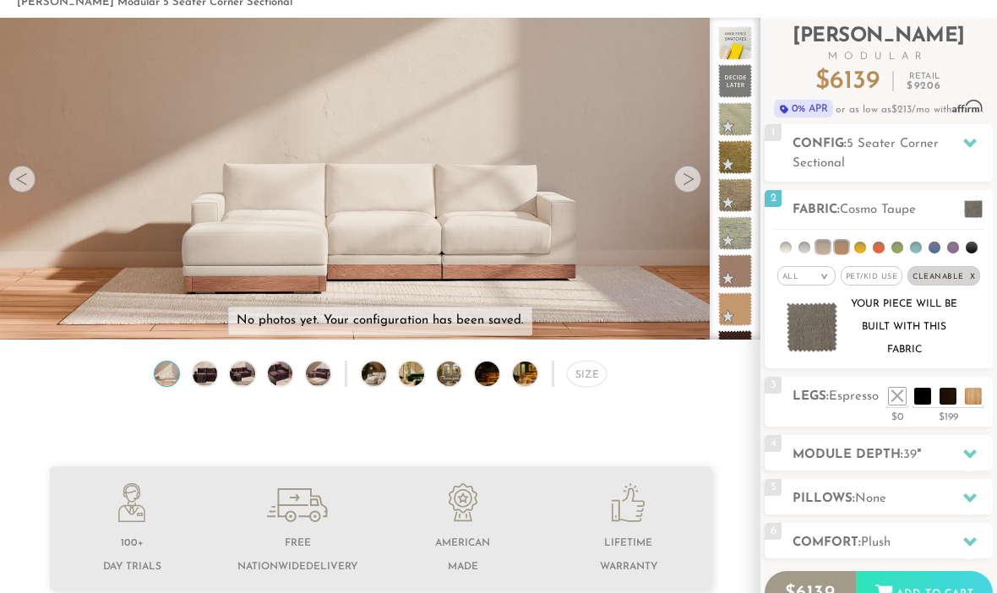
click at [915, 213] on span "Cosmo Taupe" at bounding box center [878, 210] width 76 height 13
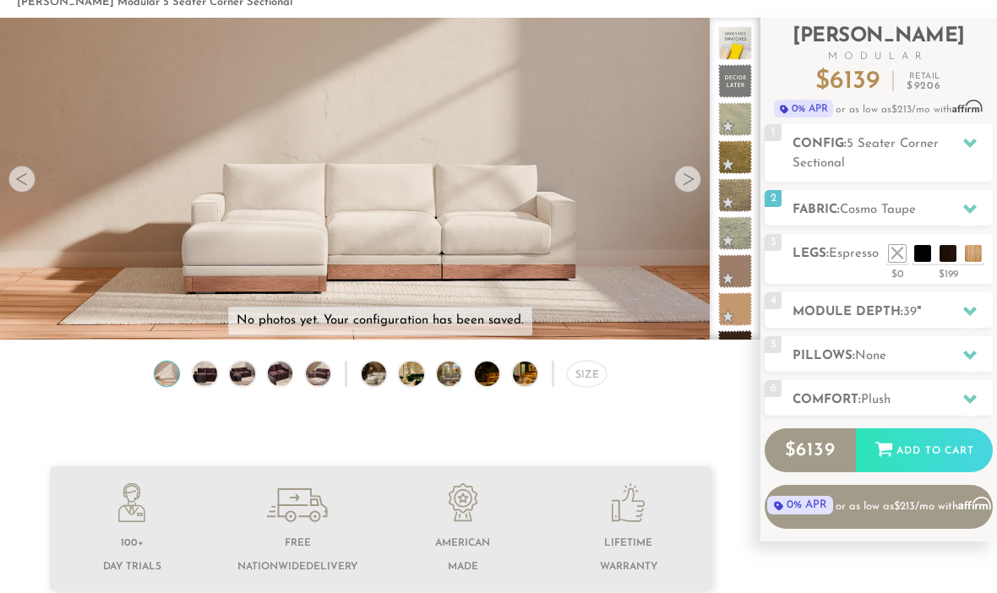
click at [975, 209] on icon at bounding box center [971, 209] width 14 height 14
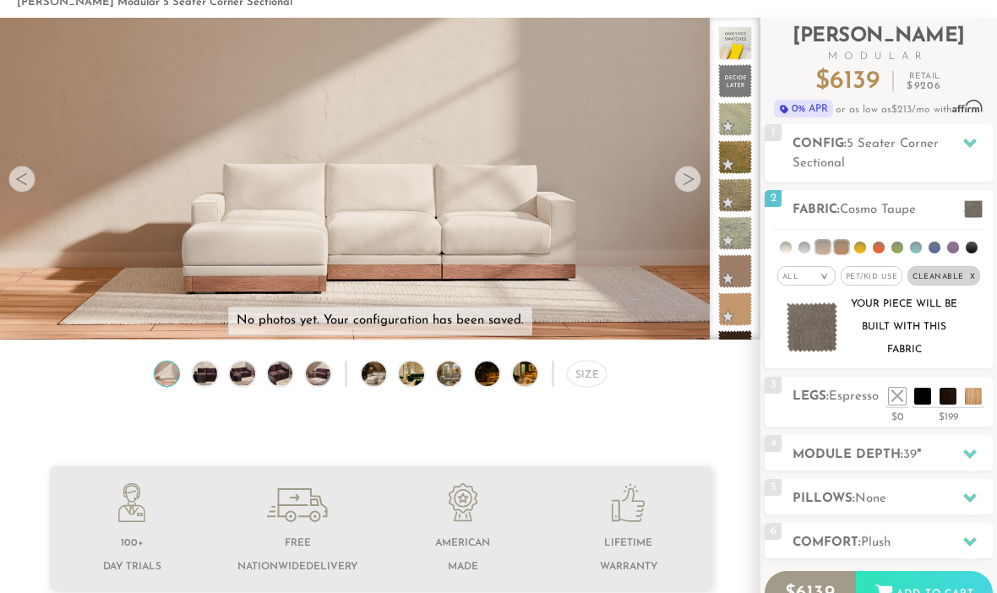
click at [811, 278] on div "All >" at bounding box center [807, 275] width 58 height 19
click at [811, 325] on li "Tier" at bounding box center [807, 321] width 58 height 24
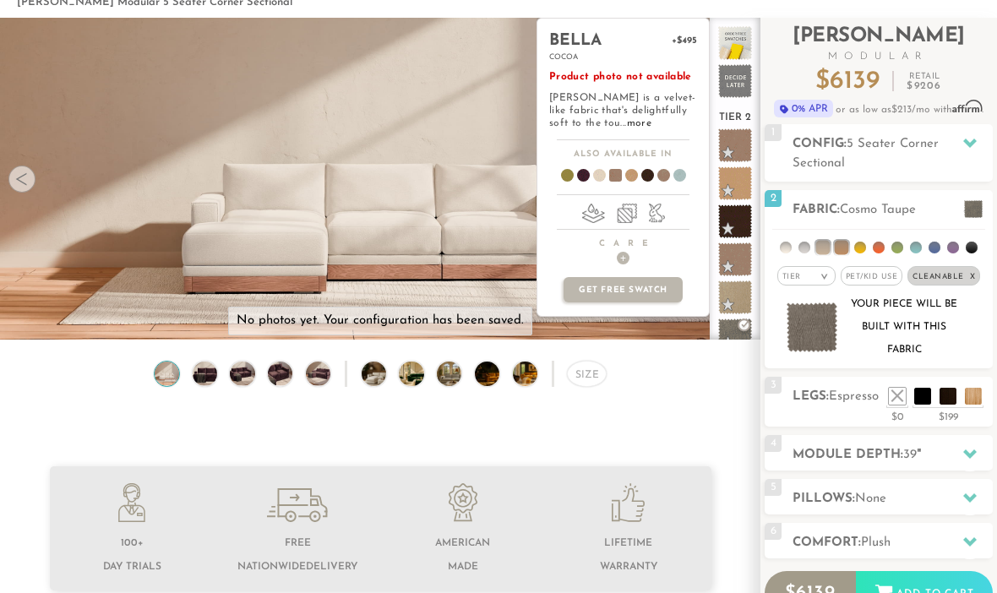
click at [742, 145] on span at bounding box center [735, 145] width 34 height 34
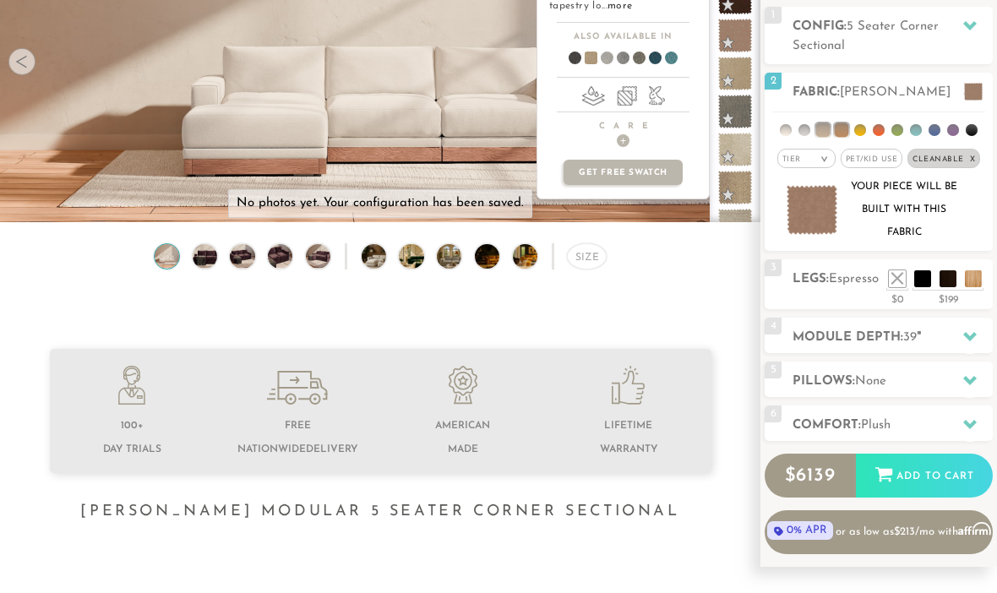
scroll to position [209, 0]
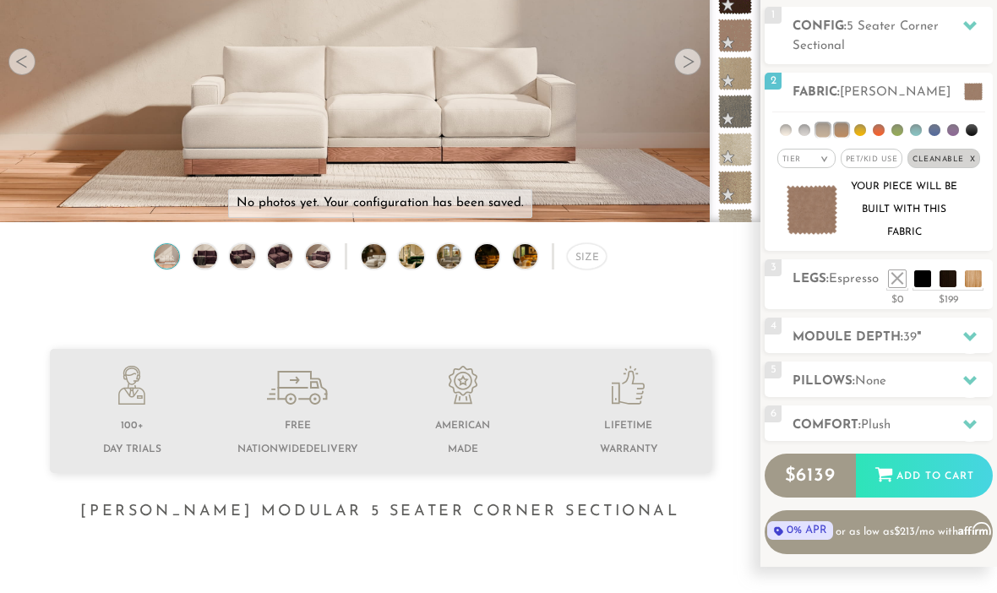
click at [899, 283] on li at bounding box center [897, 278] width 17 height 17
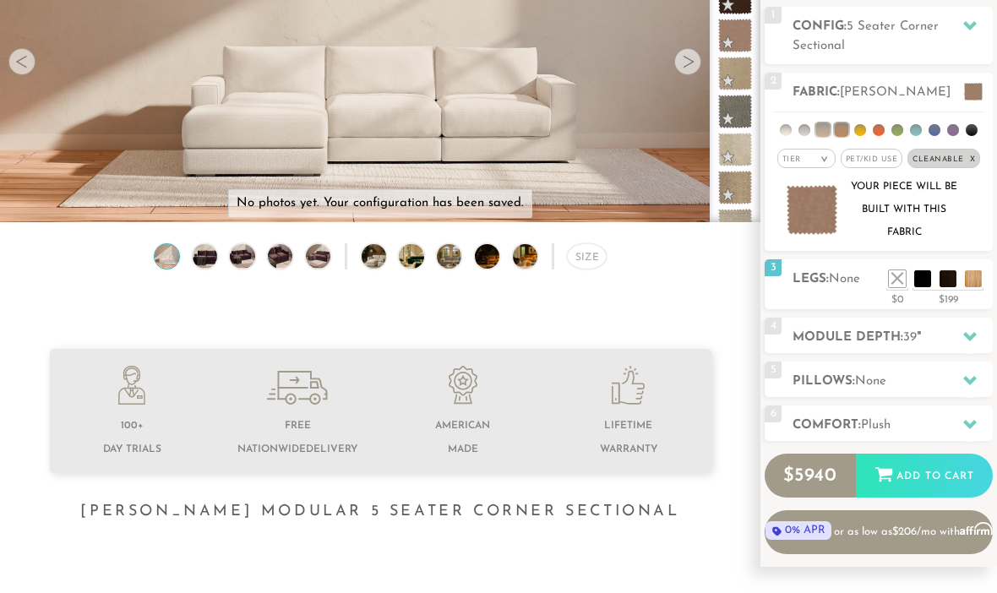
click at [931, 282] on li at bounding box center [923, 278] width 17 height 17
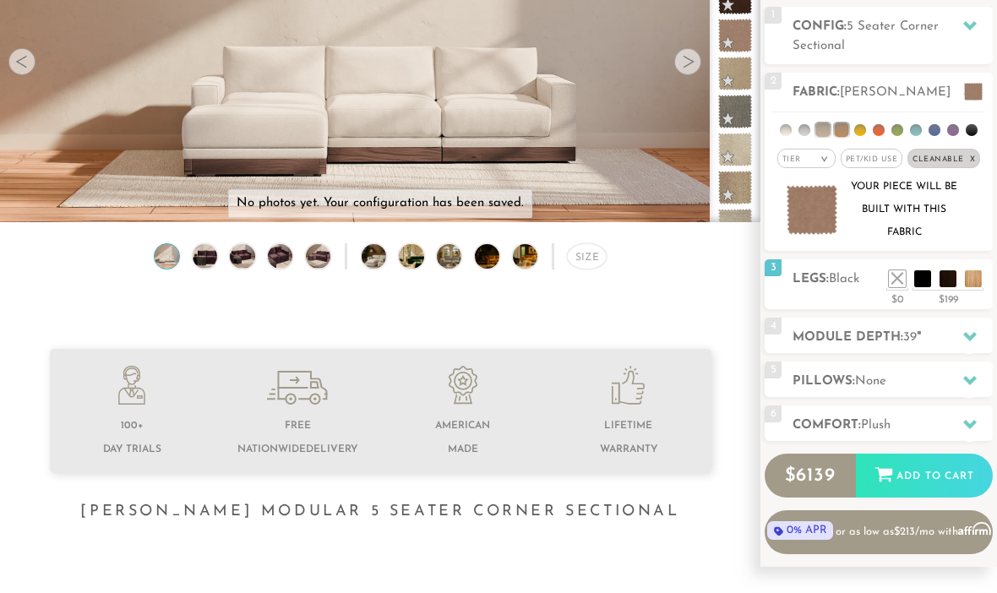
click at [835, 306] on div "3 Legs: Black $0 $199 Nailheads:" at bounding box center [879, 284] width 228 height 50
click at [954, 275] on li at bounding box center [948, 278] width 17 height 17
click at [838, 301] on div "3 Legs: Espresso $0 $199 Nailheads:" at bounding box center [879, 284] width 228 height 50
click at [891, 287] on li at bounding box center [897, 278] width 17 height 17
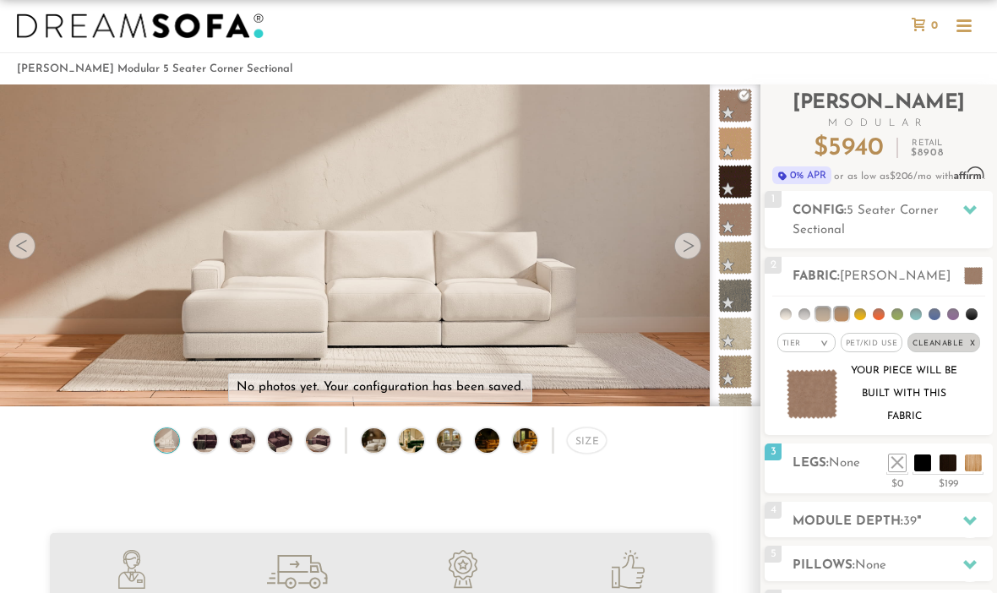
scroll to position [0, 0]
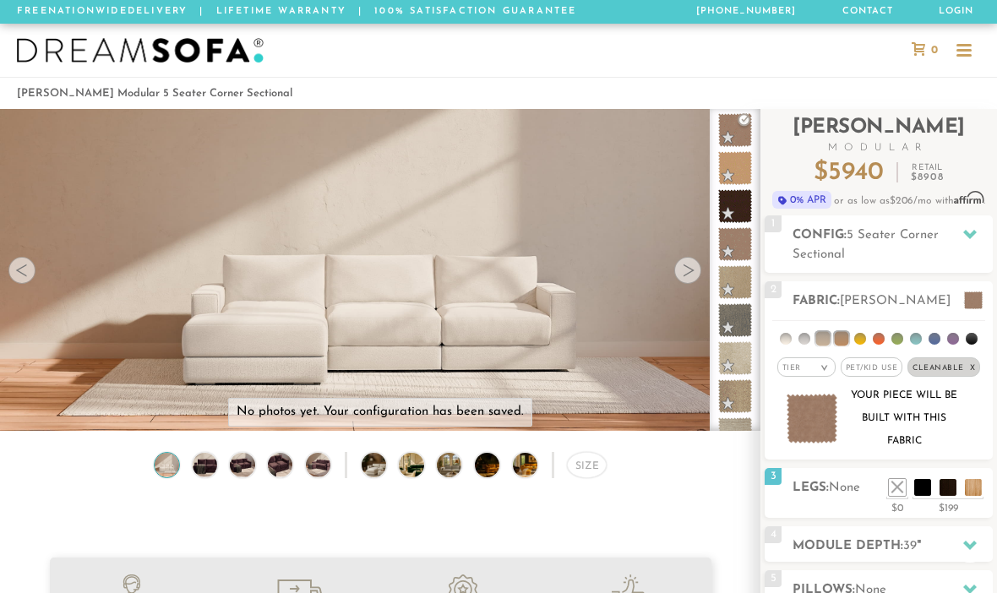
click at [685, 272] on div at bounding box center [687, 270] width 27 height 27
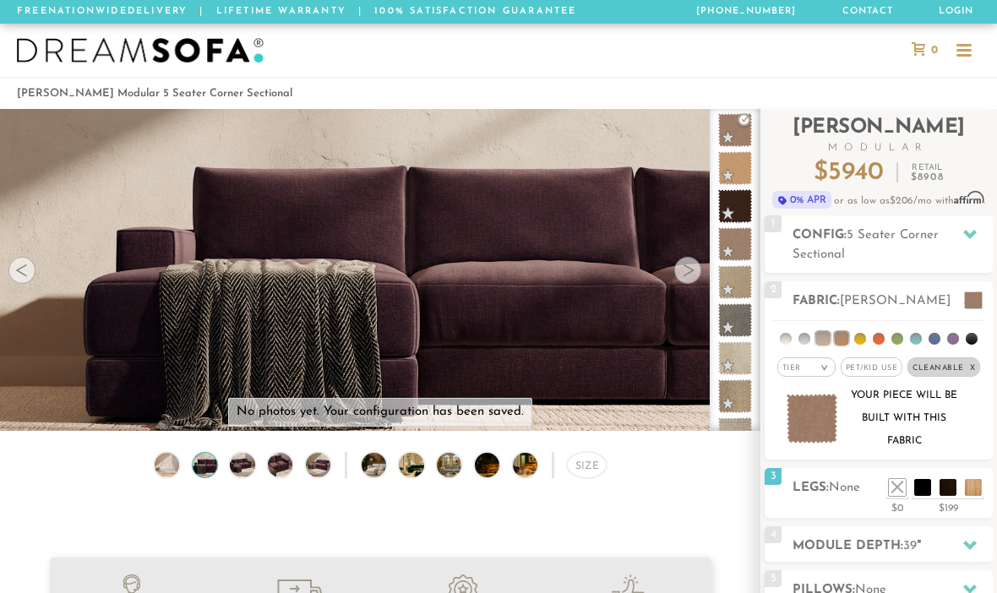
click at [702, 271] on video at bounding box center [380, 238] width 761 height 380
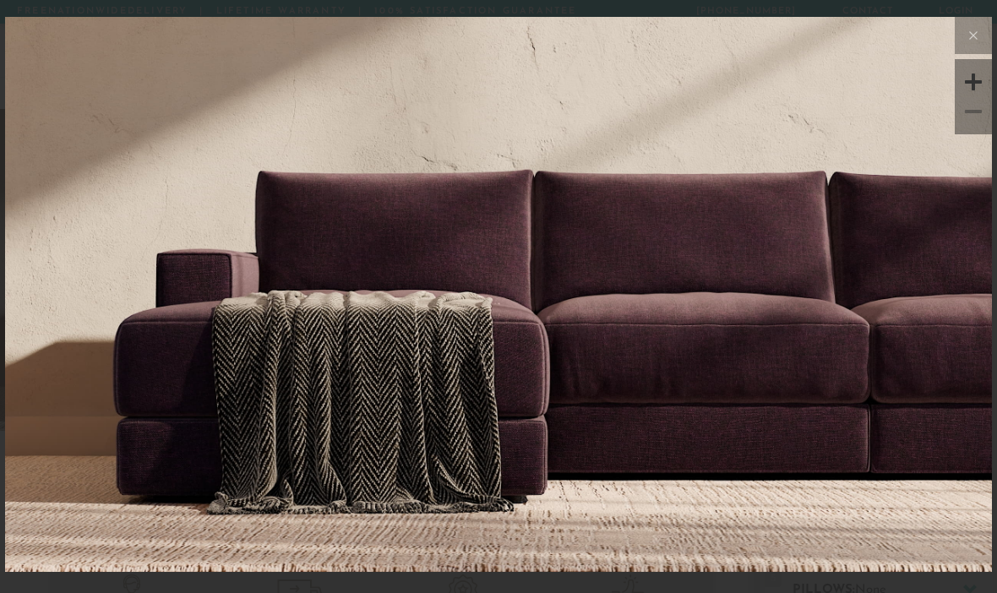
click at [833, 269] on img at bounding box center [498, 181] width 987 height 329
